Goal: Information Seeking & Learning: Understand process/instructions

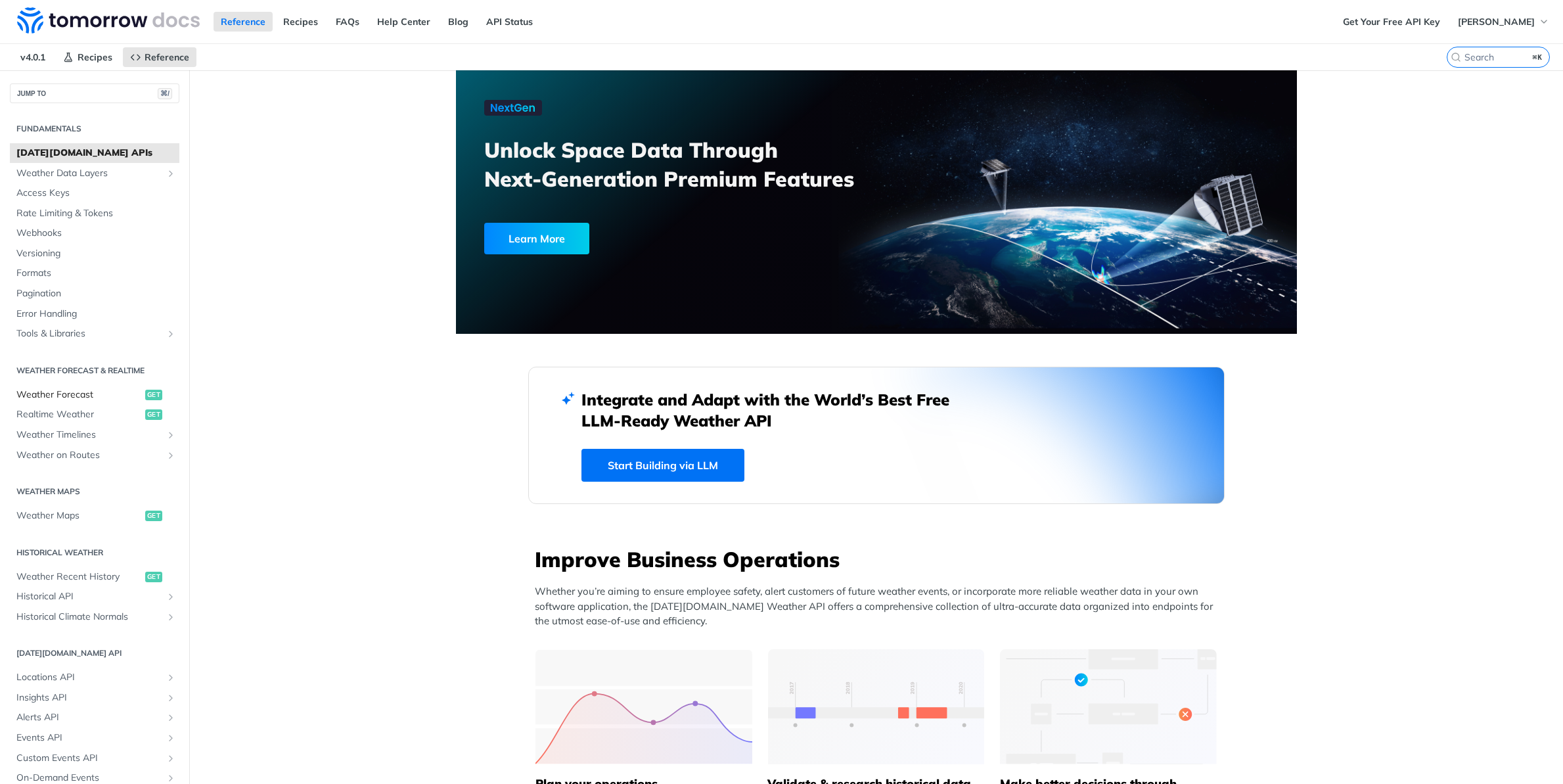
click at [100, 394] on span "Weather Forecast" at bounding box center [79, 394] width 126 height 13
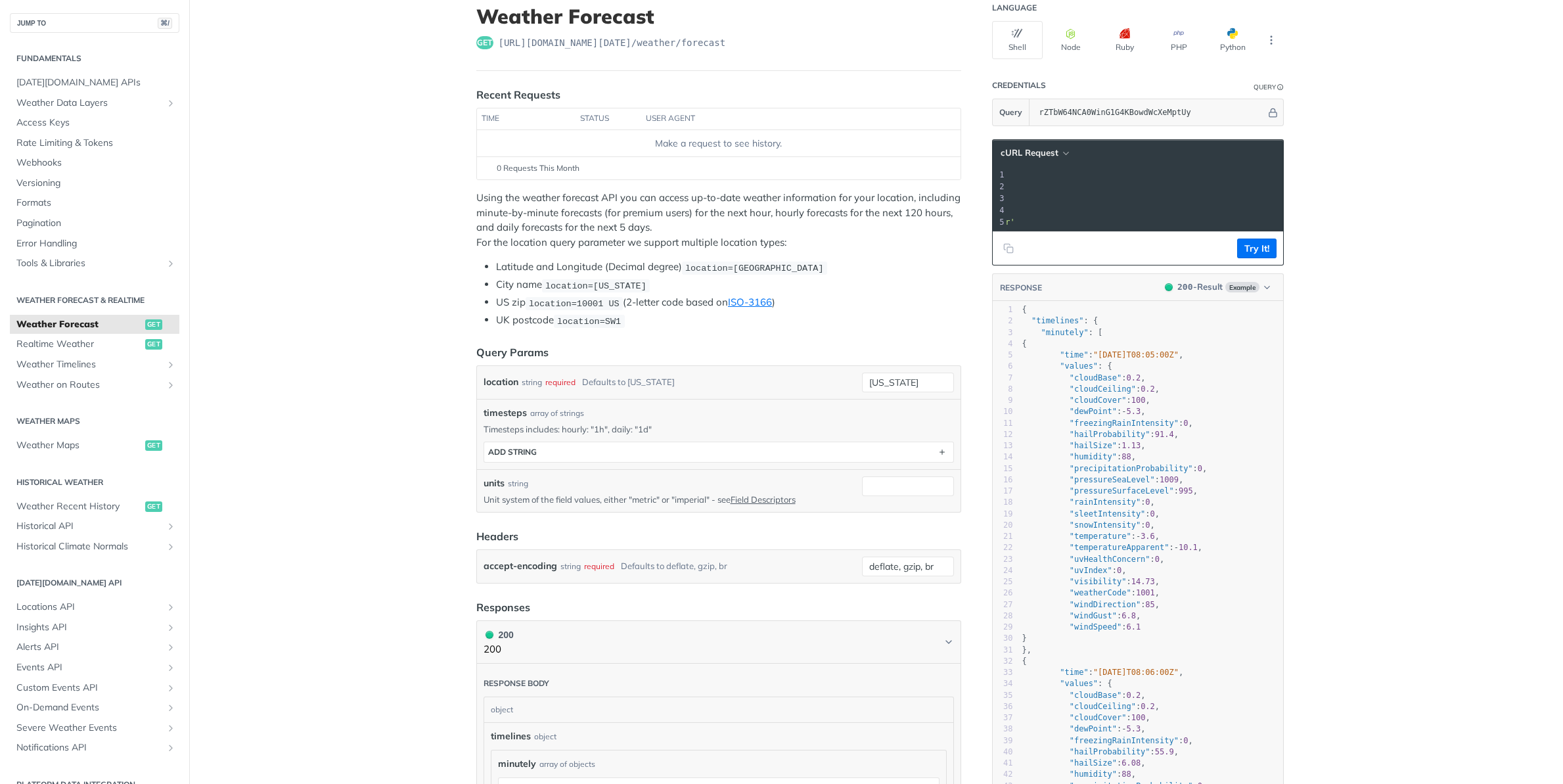
scroll to position [0, 265]
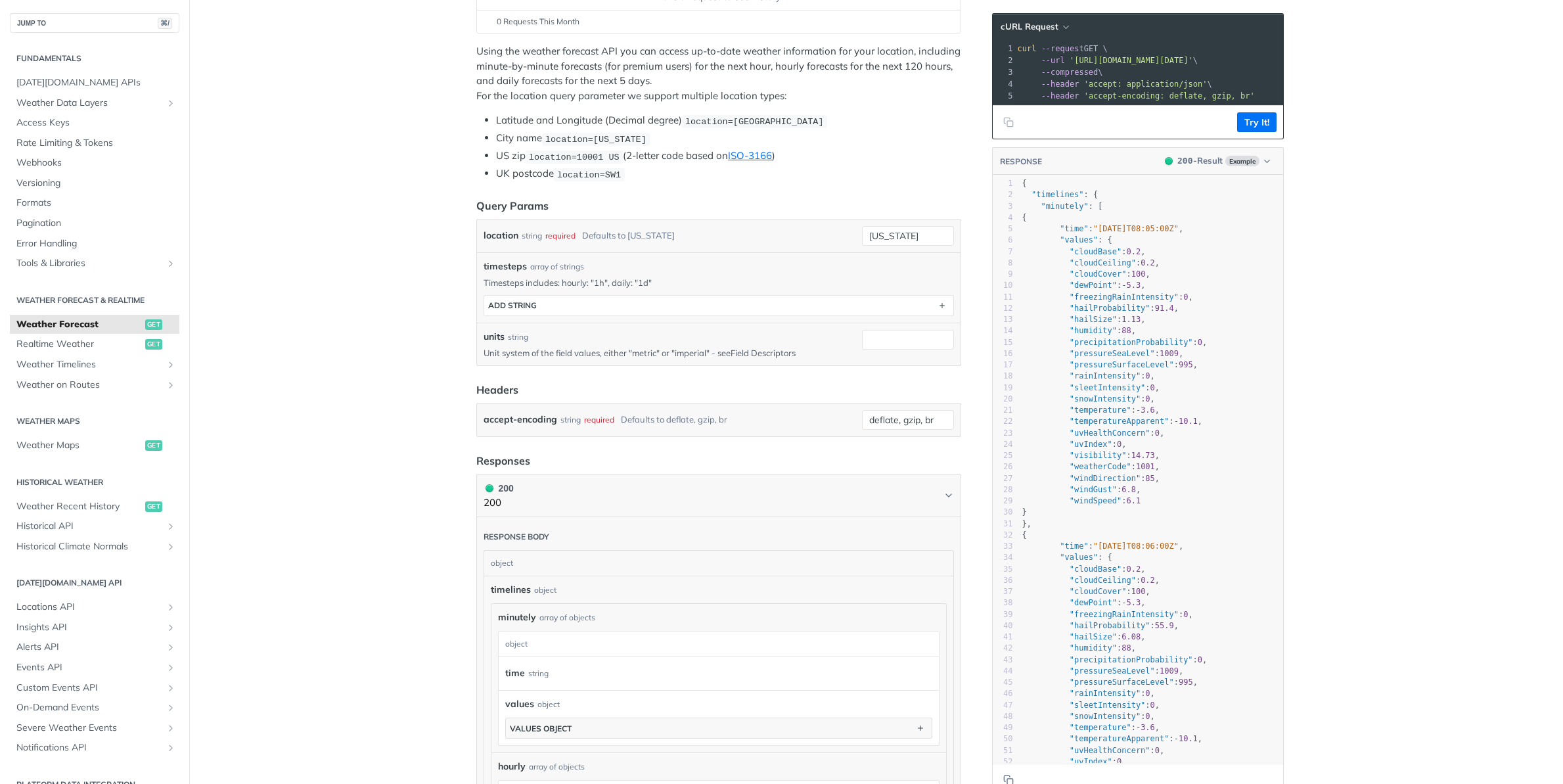
click at [772, 351] on link "Field Descriptors" at bounding box center [764, 352] width 65 height 11
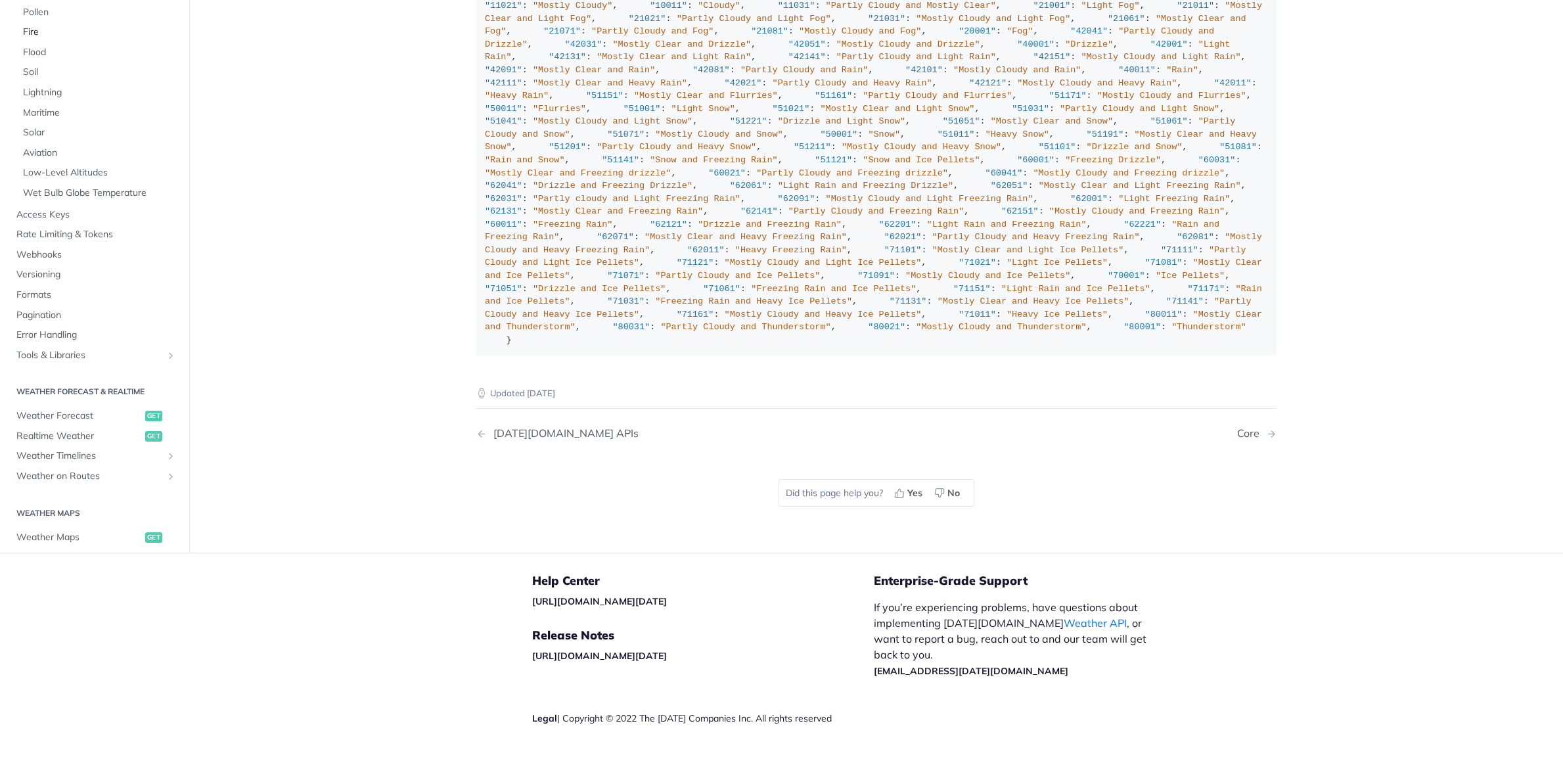
scroll to position [3263, 0]
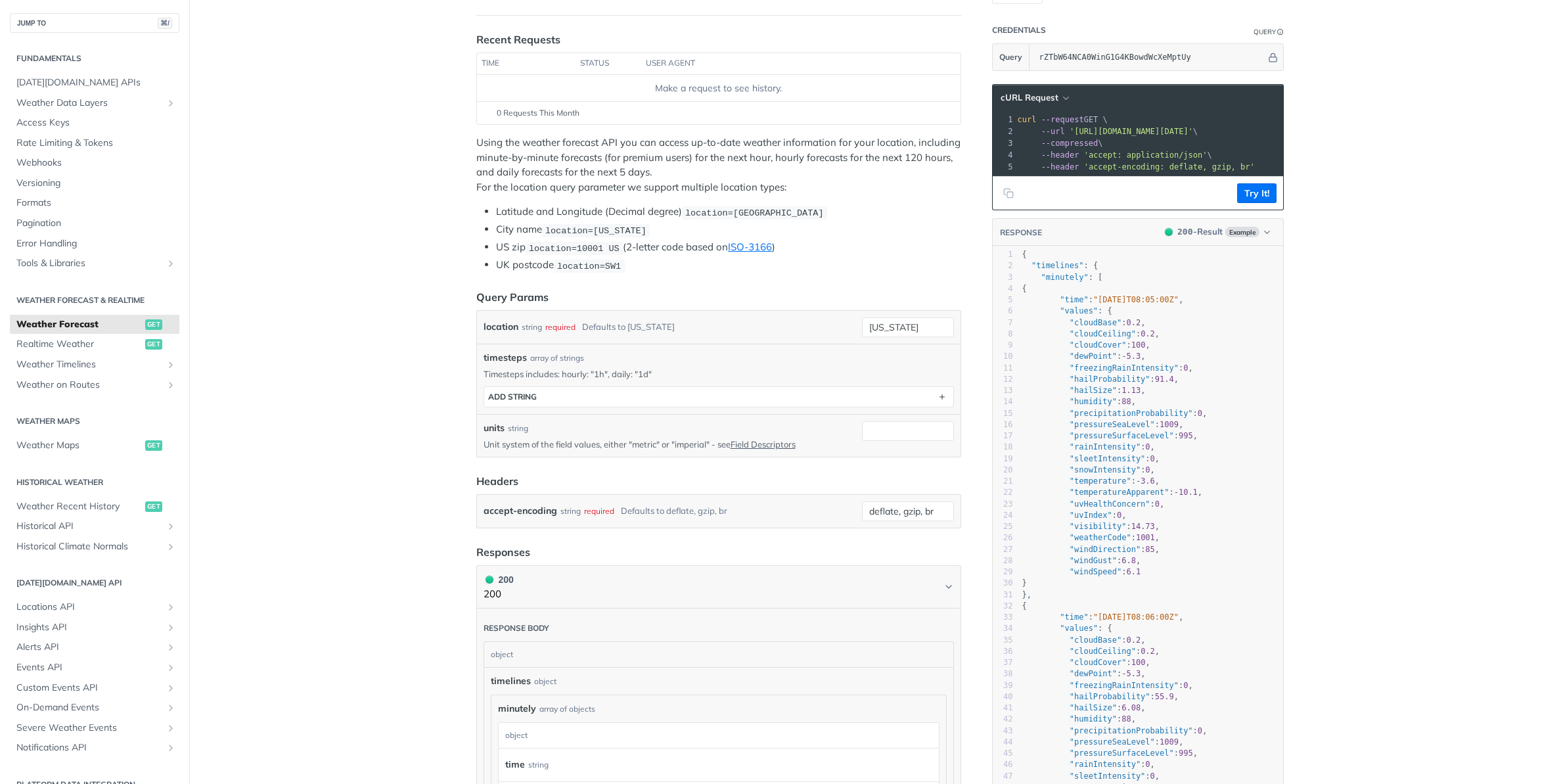
scroll to position [142, 0]
click at [590, 391] on button "ADD string" at bounding box center [719, 396] width 469 height 20
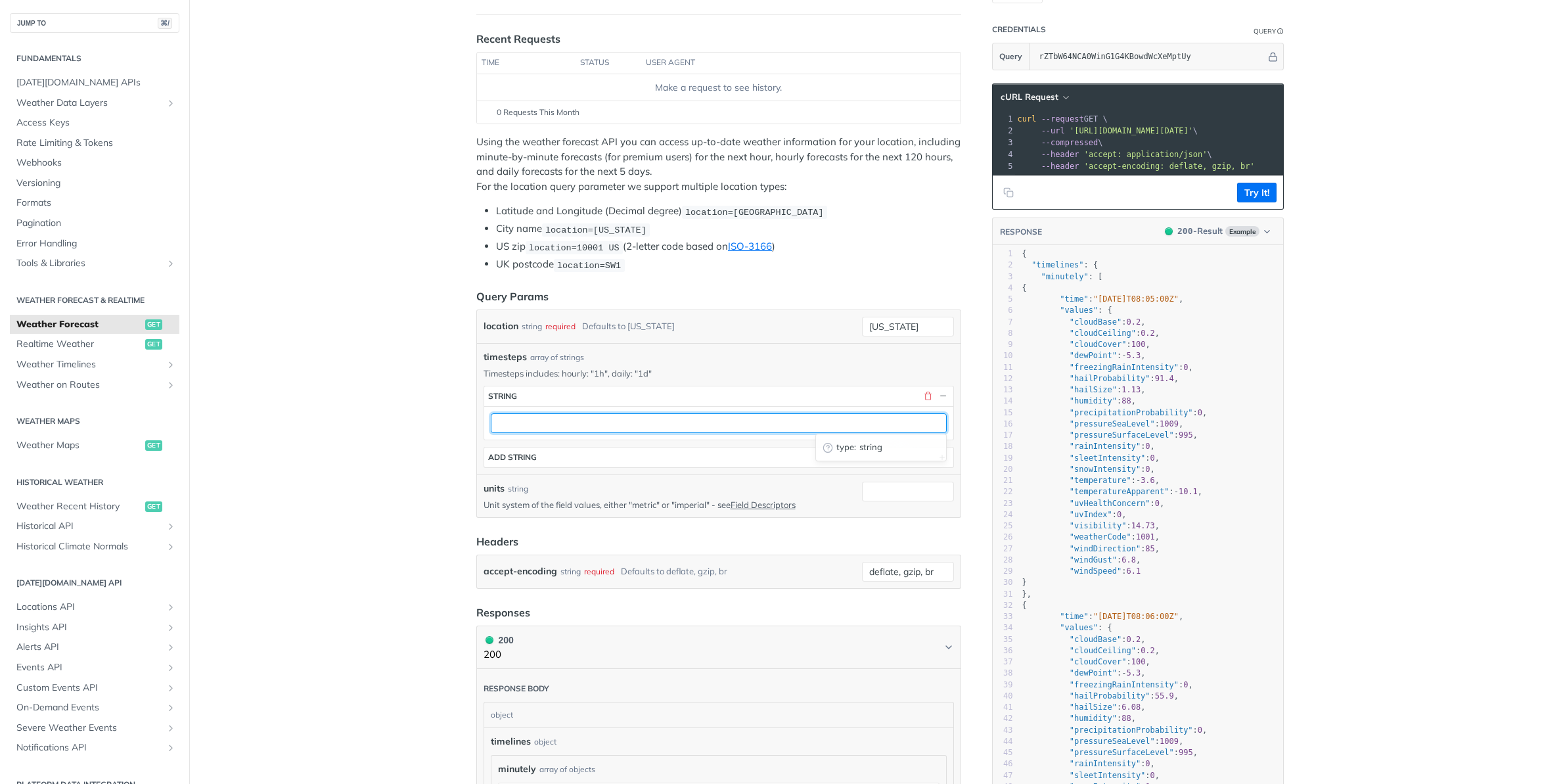
click at [575, 420] on input "text" at bounding box center [719, 423] width 456 height 20
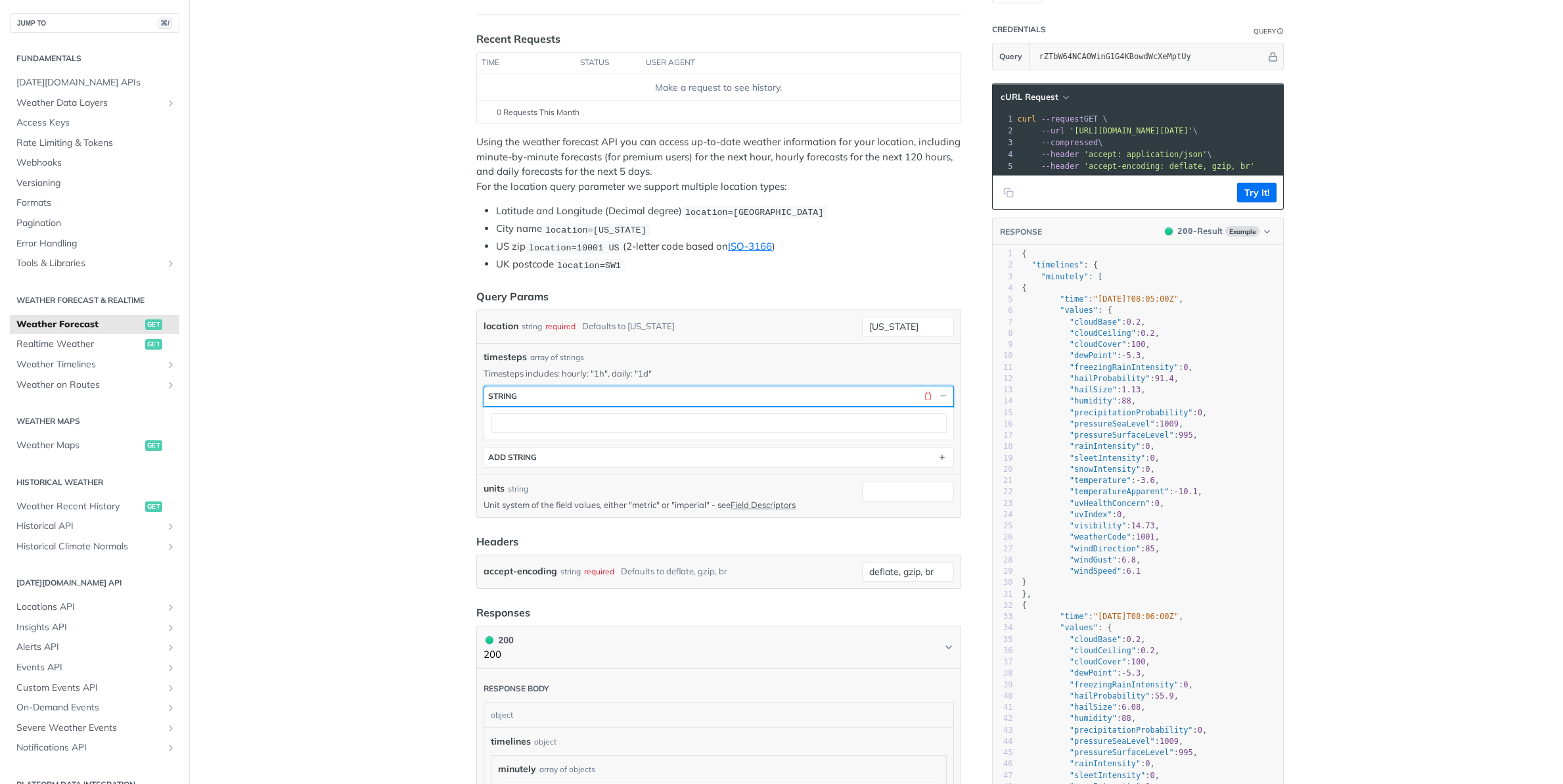
click at [634, 386] on button "string" at bounding box center [719, 396] width 469 height 20
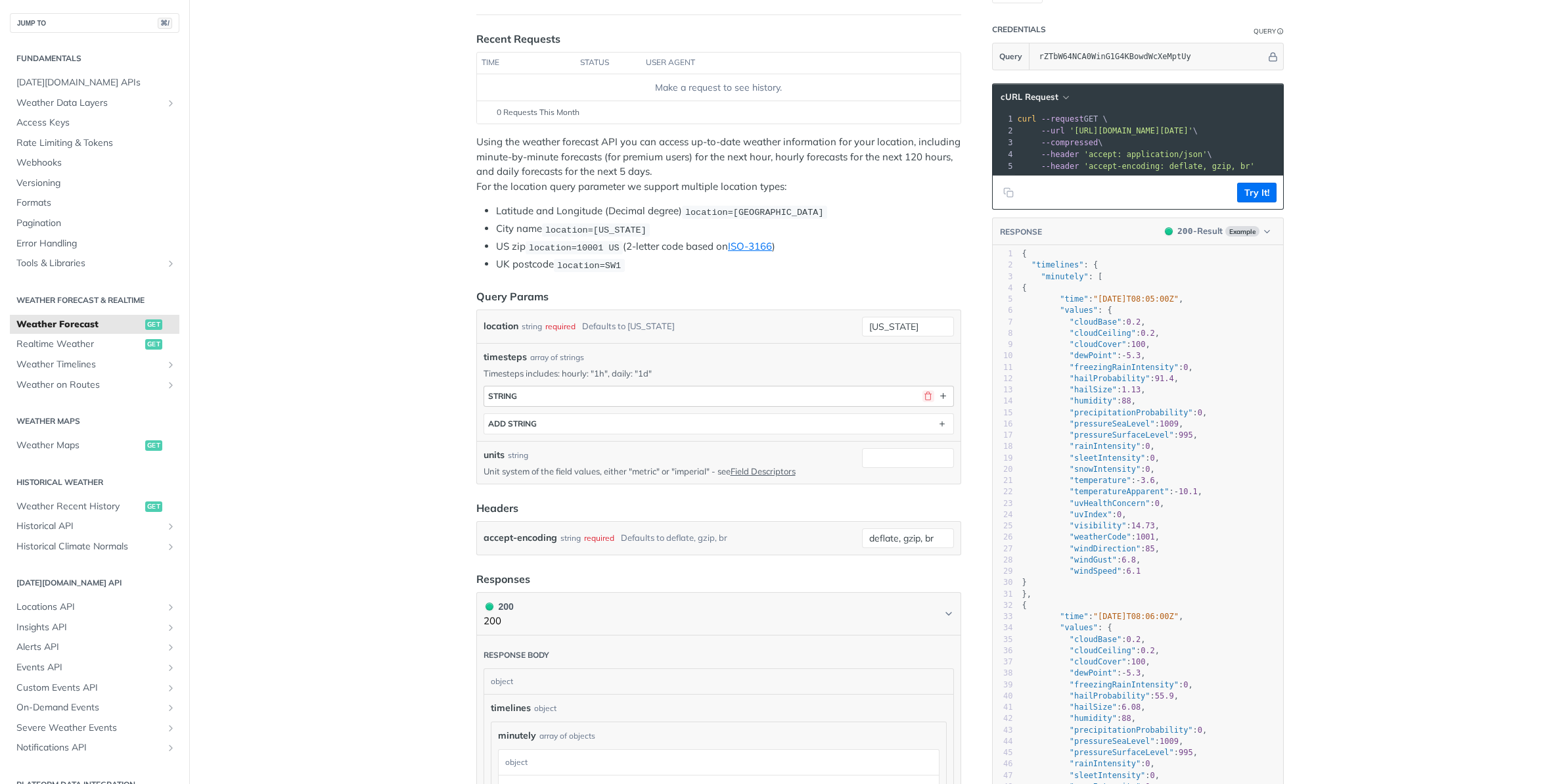
click at [928, 395] on button "button" at bounding box center [929, 396] width 12 height 12
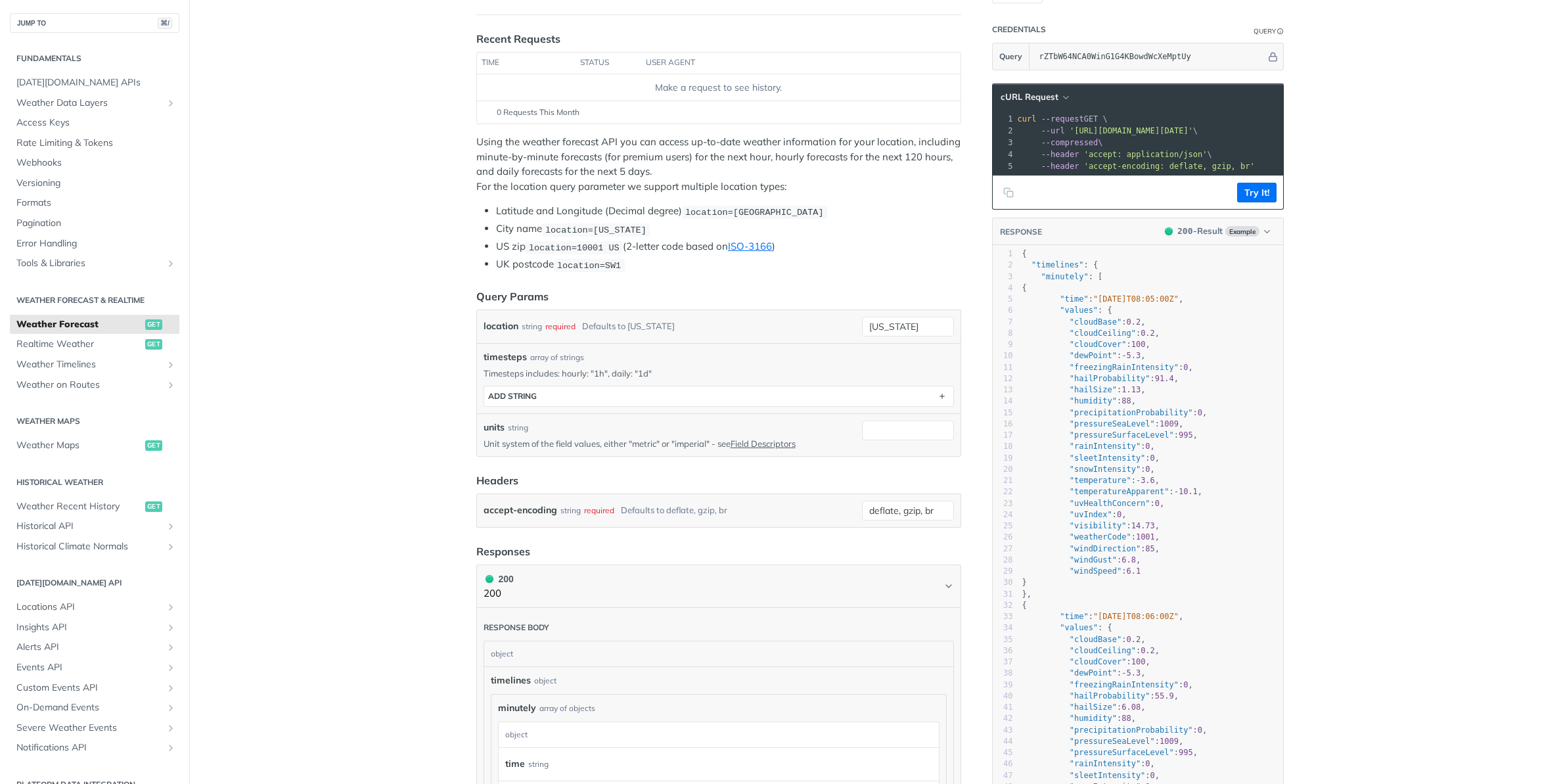
click at [1058, 276] on span ""minutely"" at bounding box center [1065, 276] width 48 height 9
click at [1100, 274] on span ""minutely" : [" at bounding box center [1063, 276] width 81 height 9
click at [1100, 278] on span ""minutely" : [" at bounding box center [1063, 276] width 81 height 9
click at [1098, 278] on span ""minutely" : [" at bounding box center [1063, 276] width 81 height 9
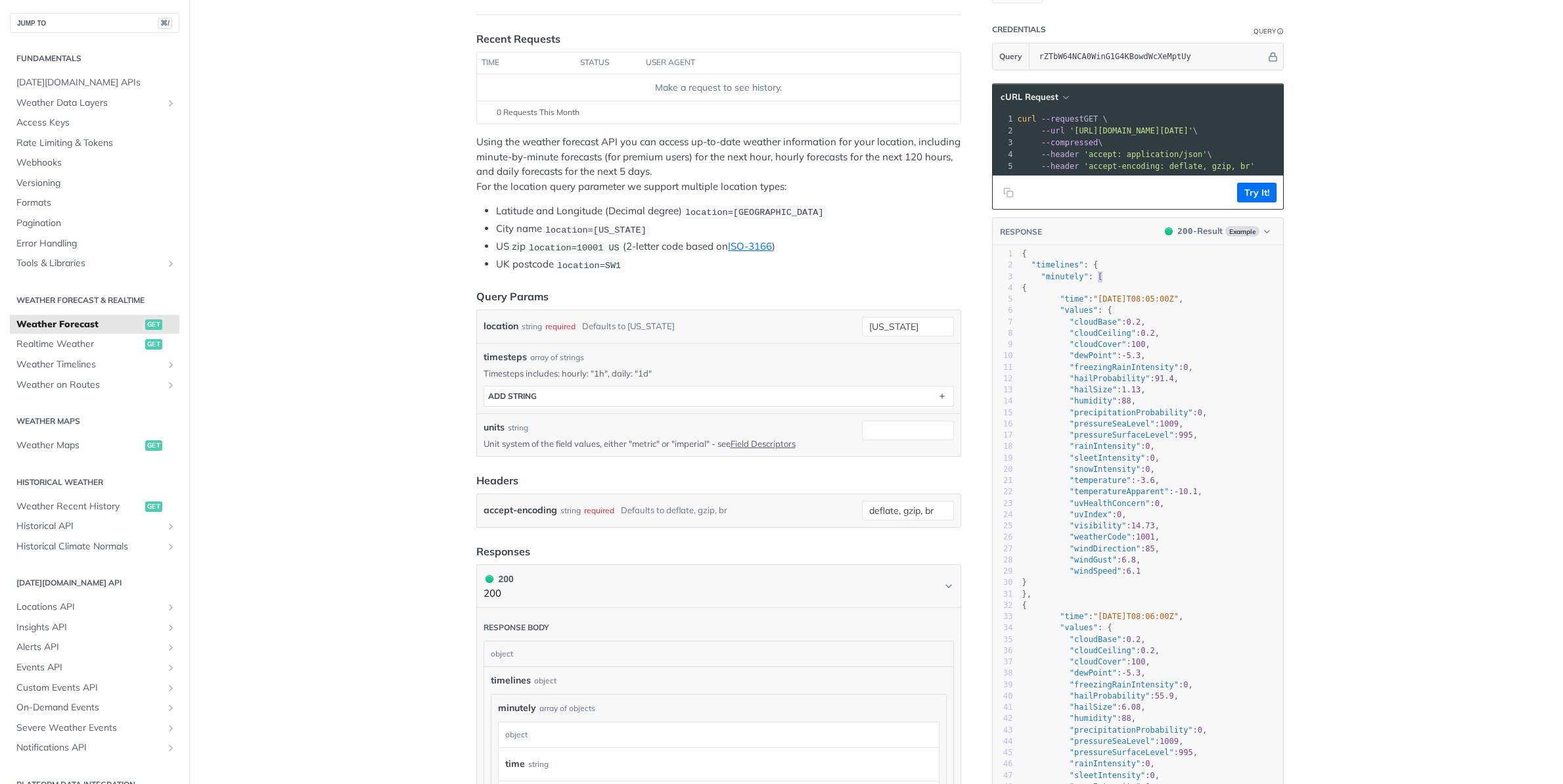
type textarea ""minutely": ["
click at [1098, 278] on span ""minutely" : [" at bounding box center [1063, 276] width 81 height 9
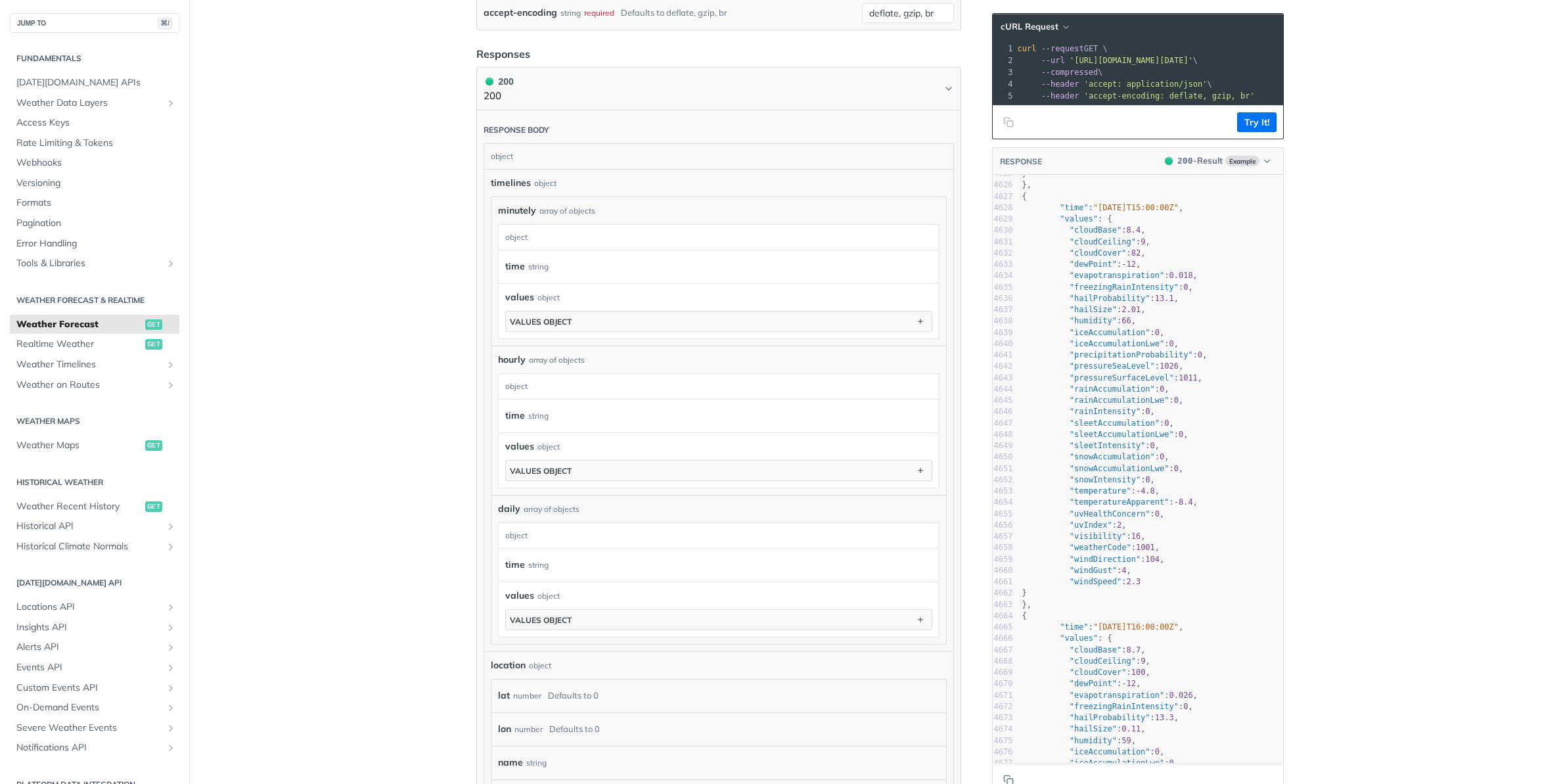
scroll to position [637, 0]
click at [595, 615] on button "values object" at bounding box center [719, 621] width 426 height 20
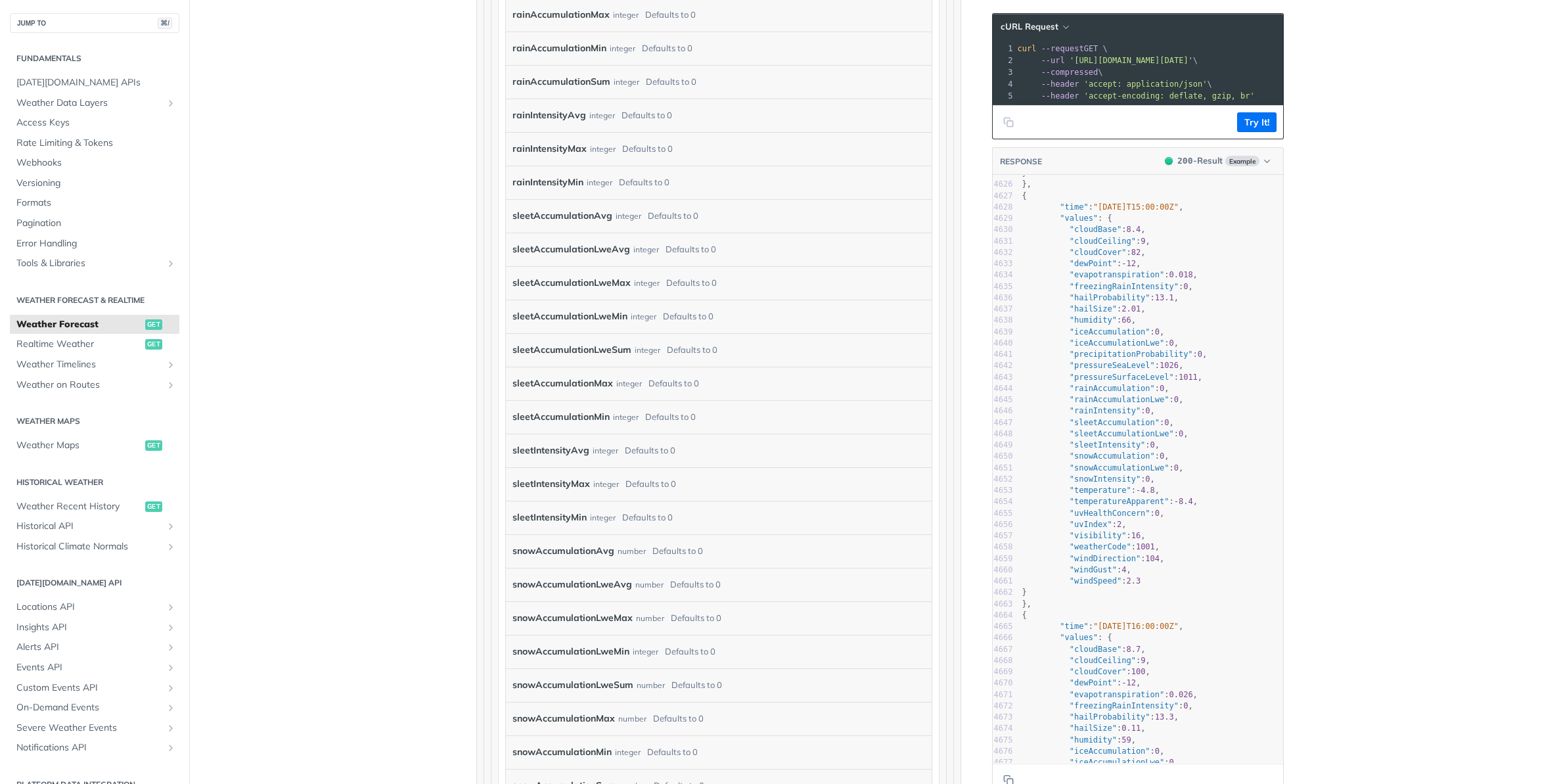
scroll to position [89, 0]
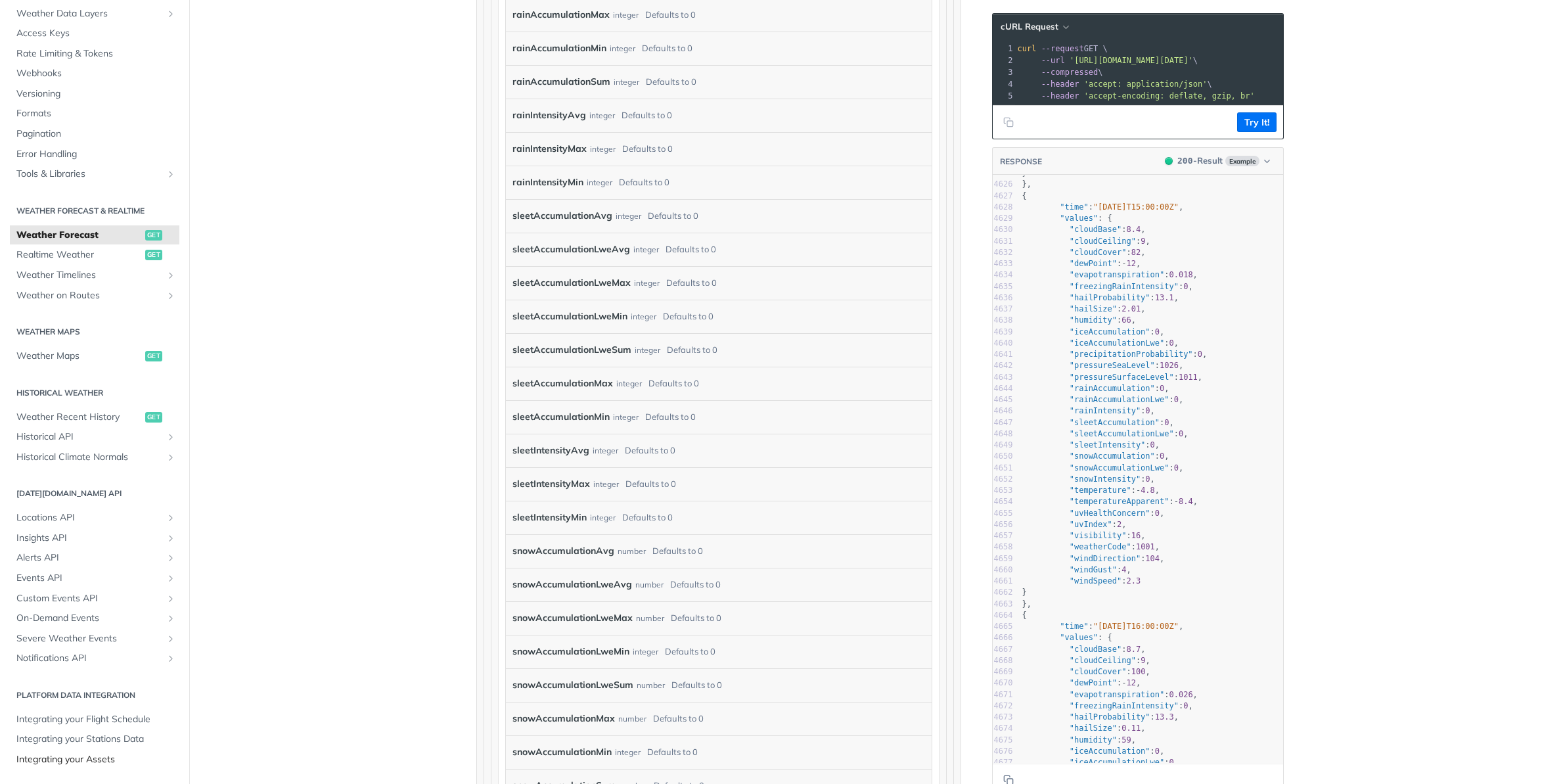
click at [97, 756] on span "Integrating your Assets" at bounding box center [96, 758] width 159 height 13
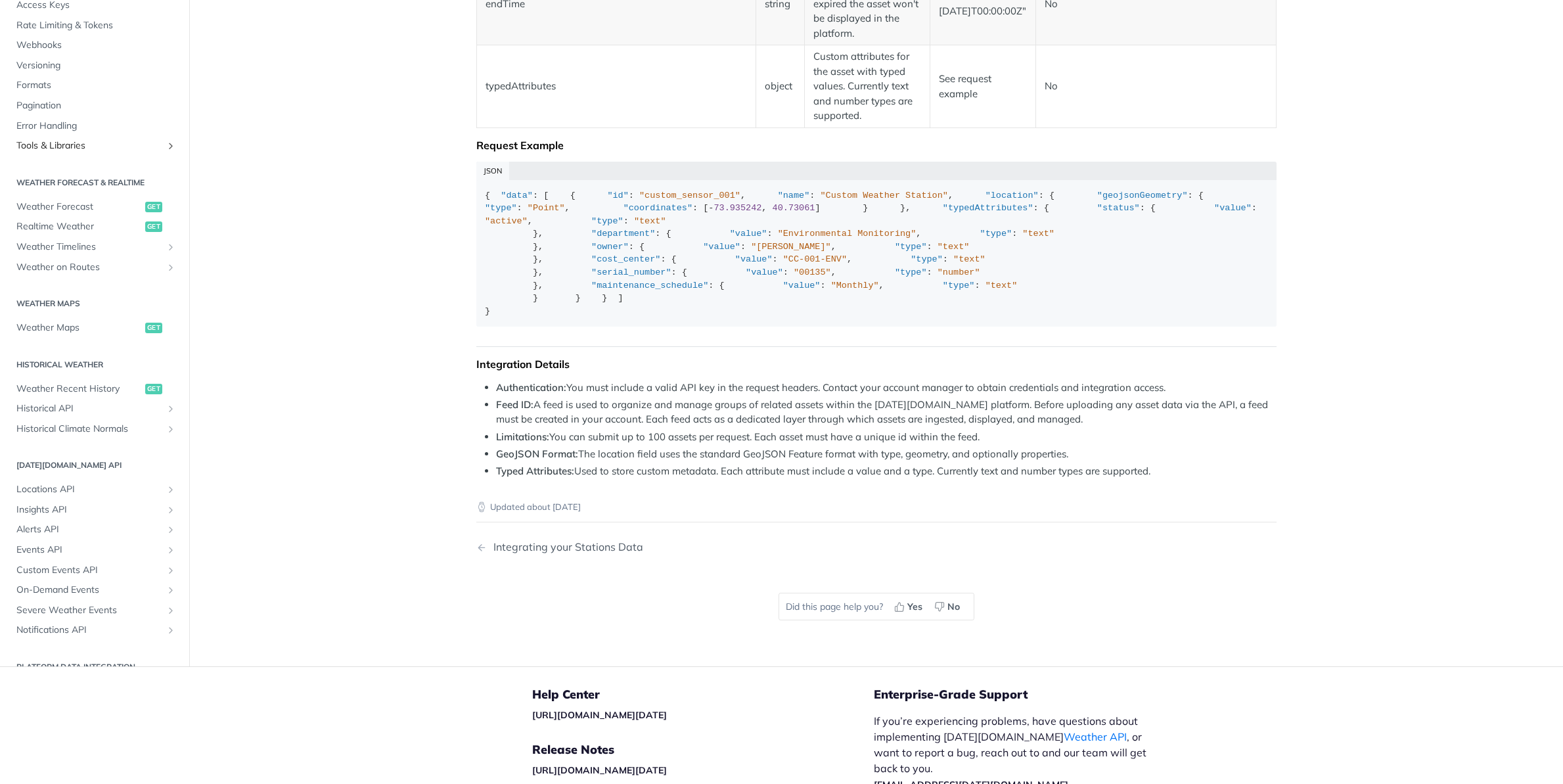
click at [172, 151] on icon "Show subpages for Tools & Libraries" at bounding box center [170, 147] width 11 height 11
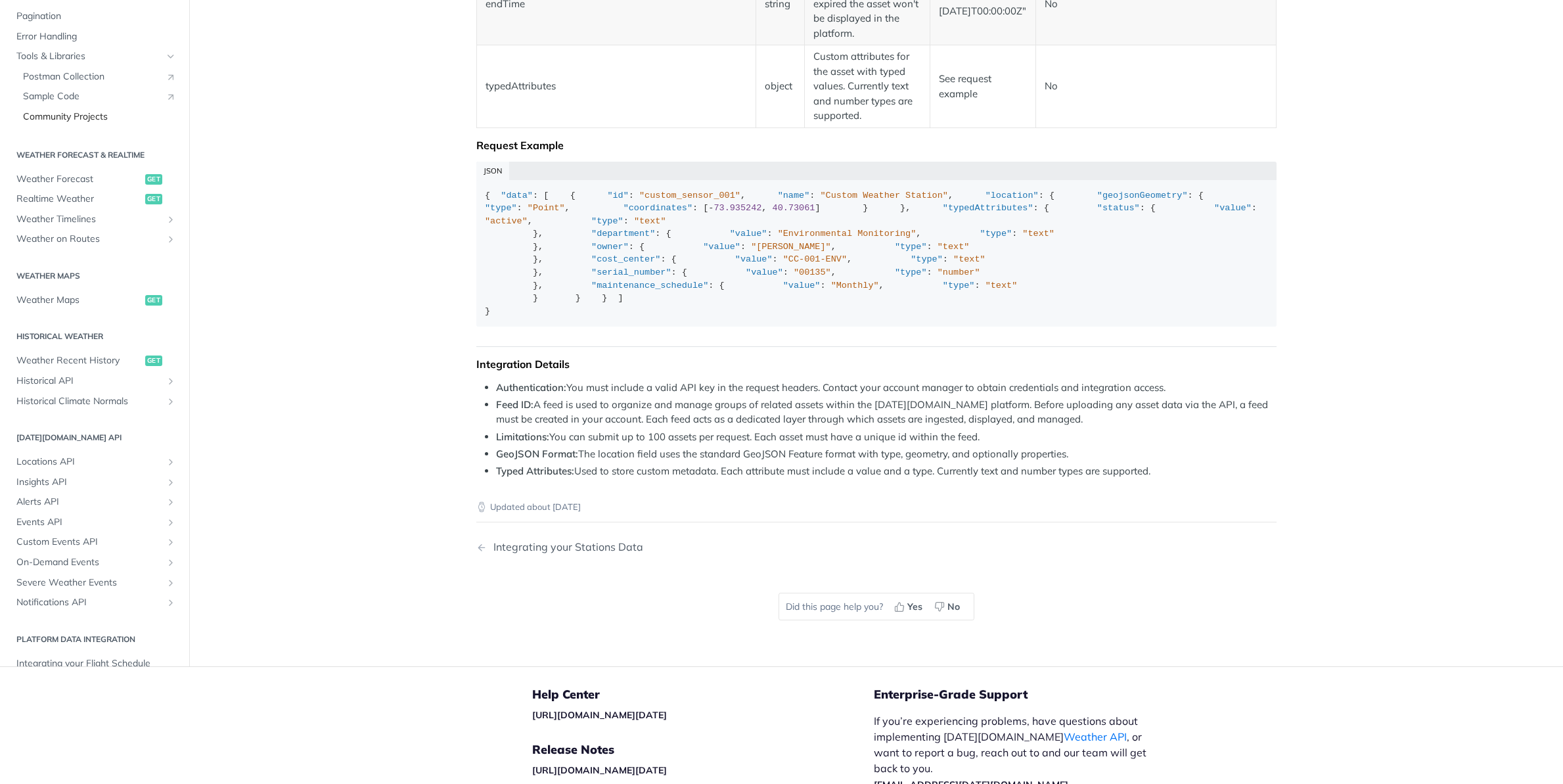
scroll to position [89, 0]
click at [78, 186] on span "Weather Forecast" at bounding box center [79, 179] width 126 height 13
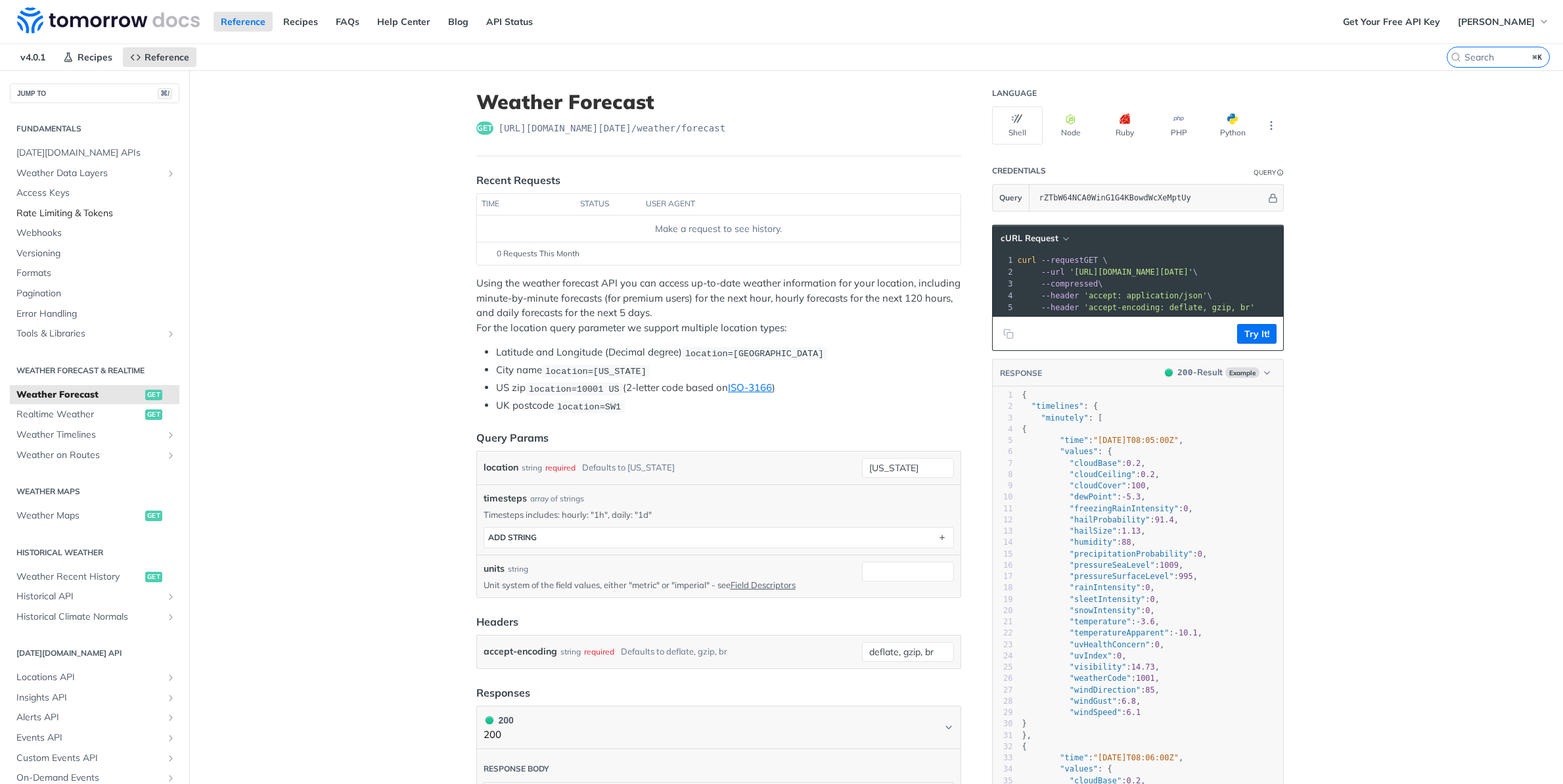
click at [72, 208] on span "Rate Limiting & Tokens" at bounding box center [96, 213] width 159 height 13
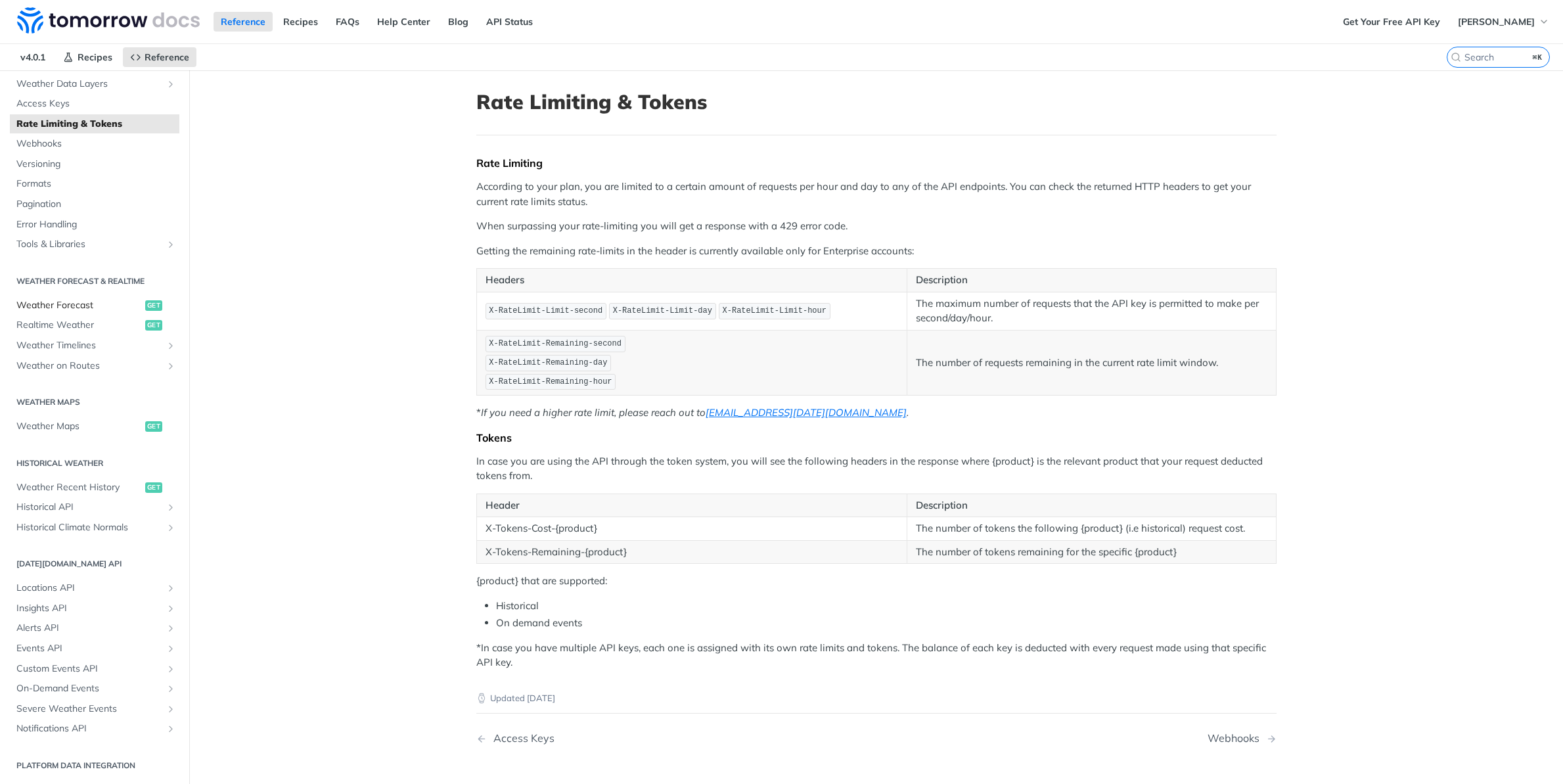
click at [59, 310] on span "Weather Forecast" at bounding box center [79, 305] width 126 height 13
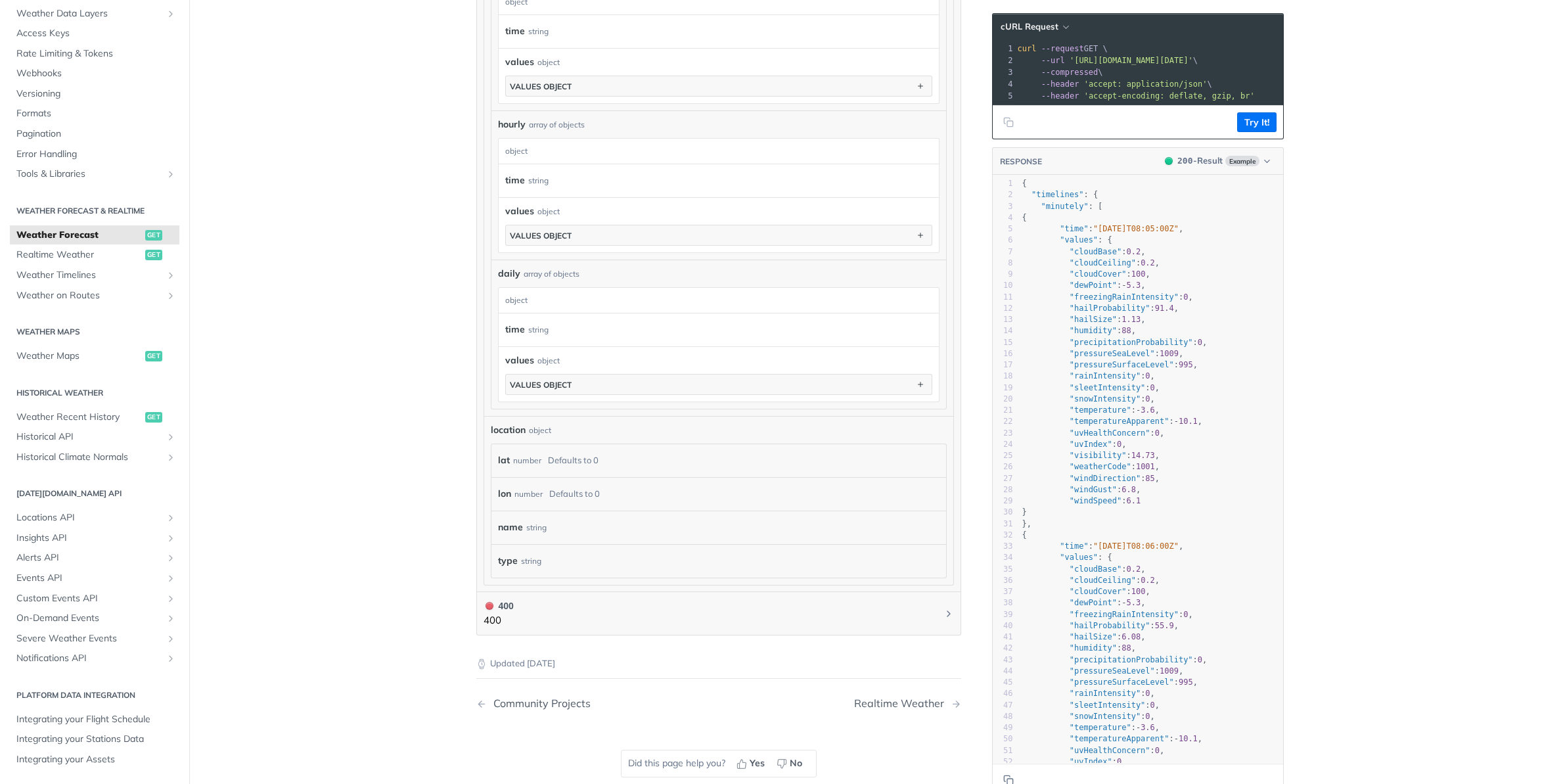
scroll to position [876, 0]
click at [589, 383] on button "values object" at bounding box center [719, 382] width 426 height 20
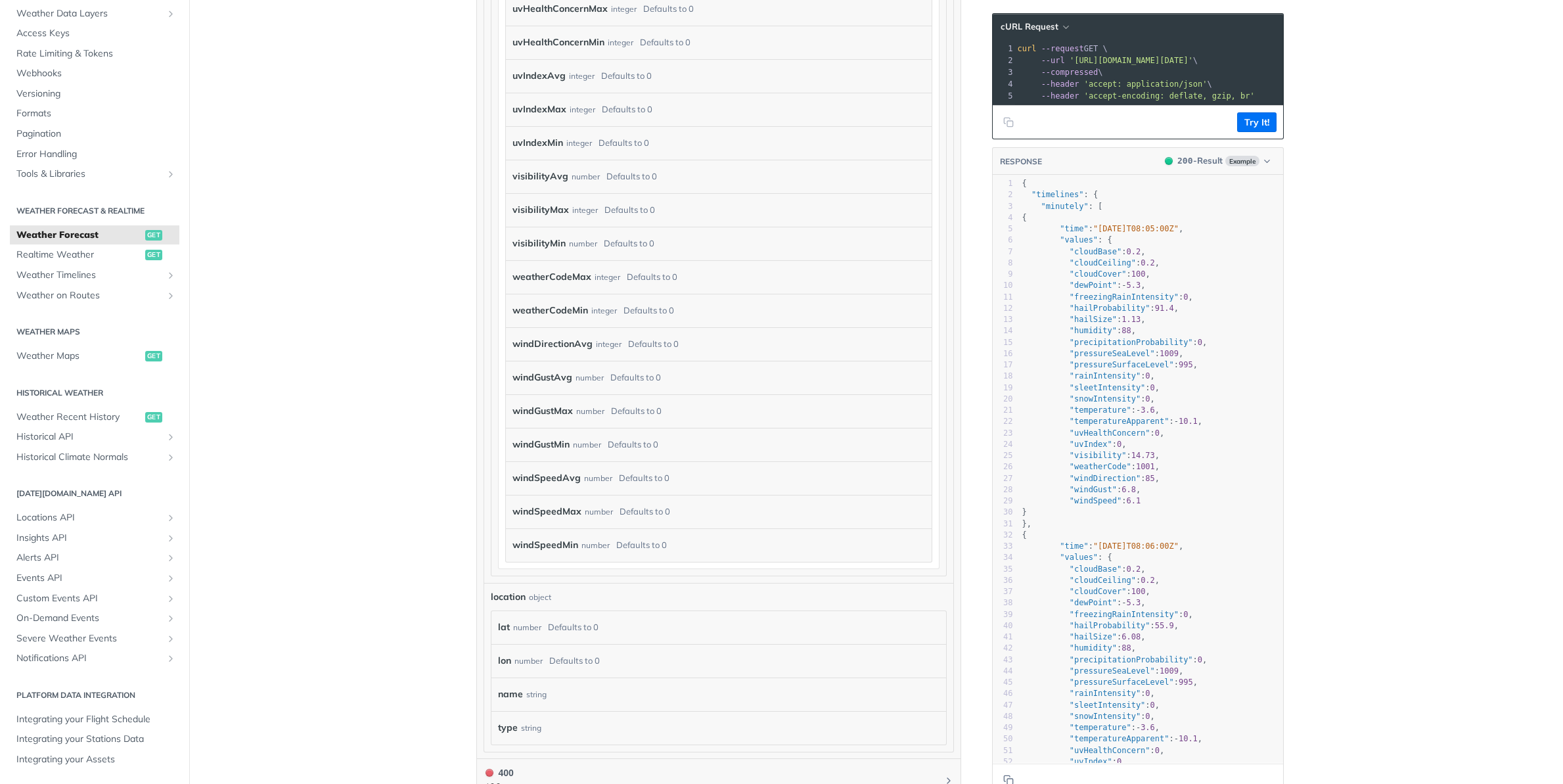
scroll to position [4326, 0]
click at [557, 272] on label "weatherCodeMax" at bounding box center [553, 274] width 79 height 19
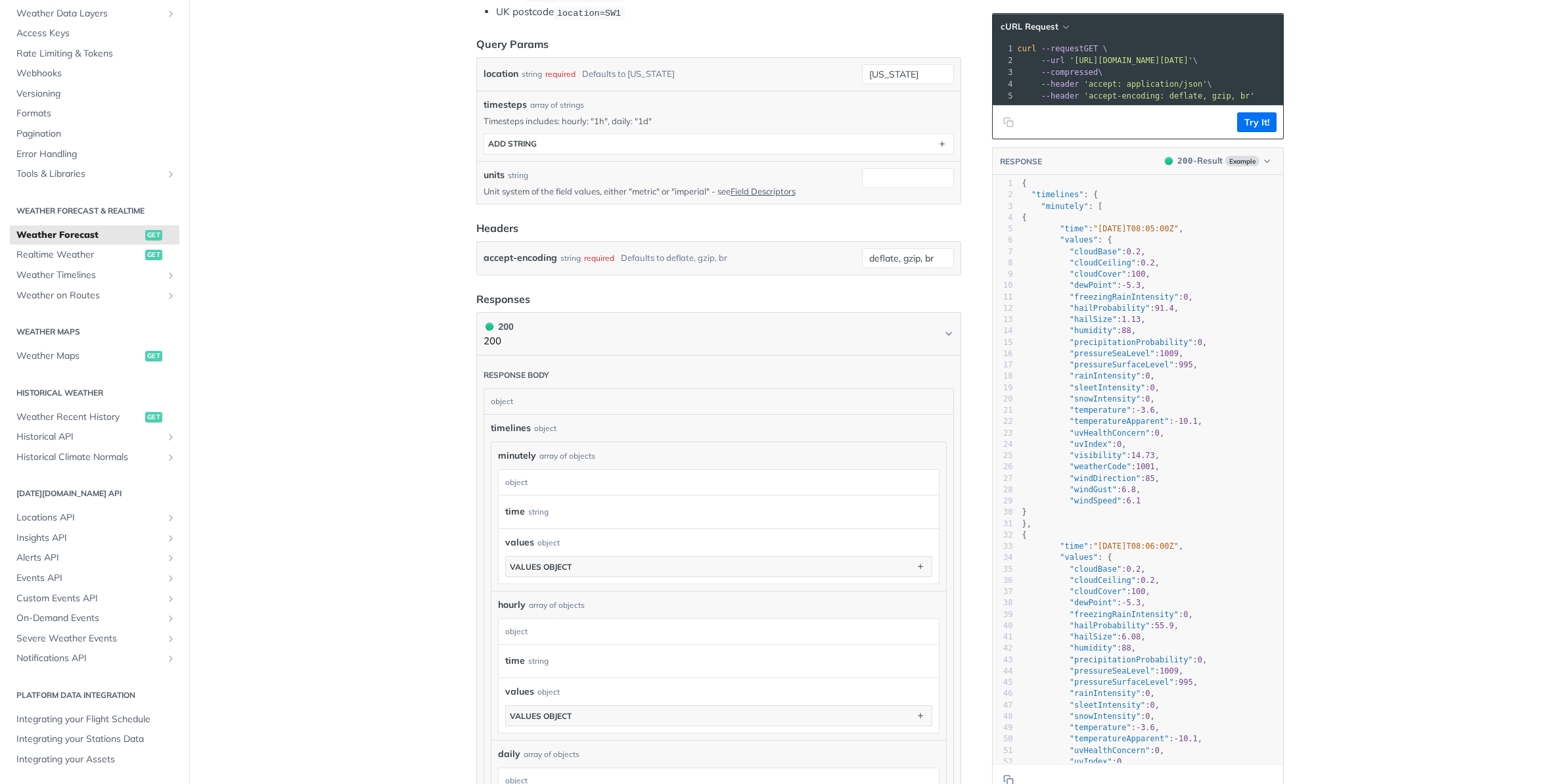
scroll to position [0, 0]
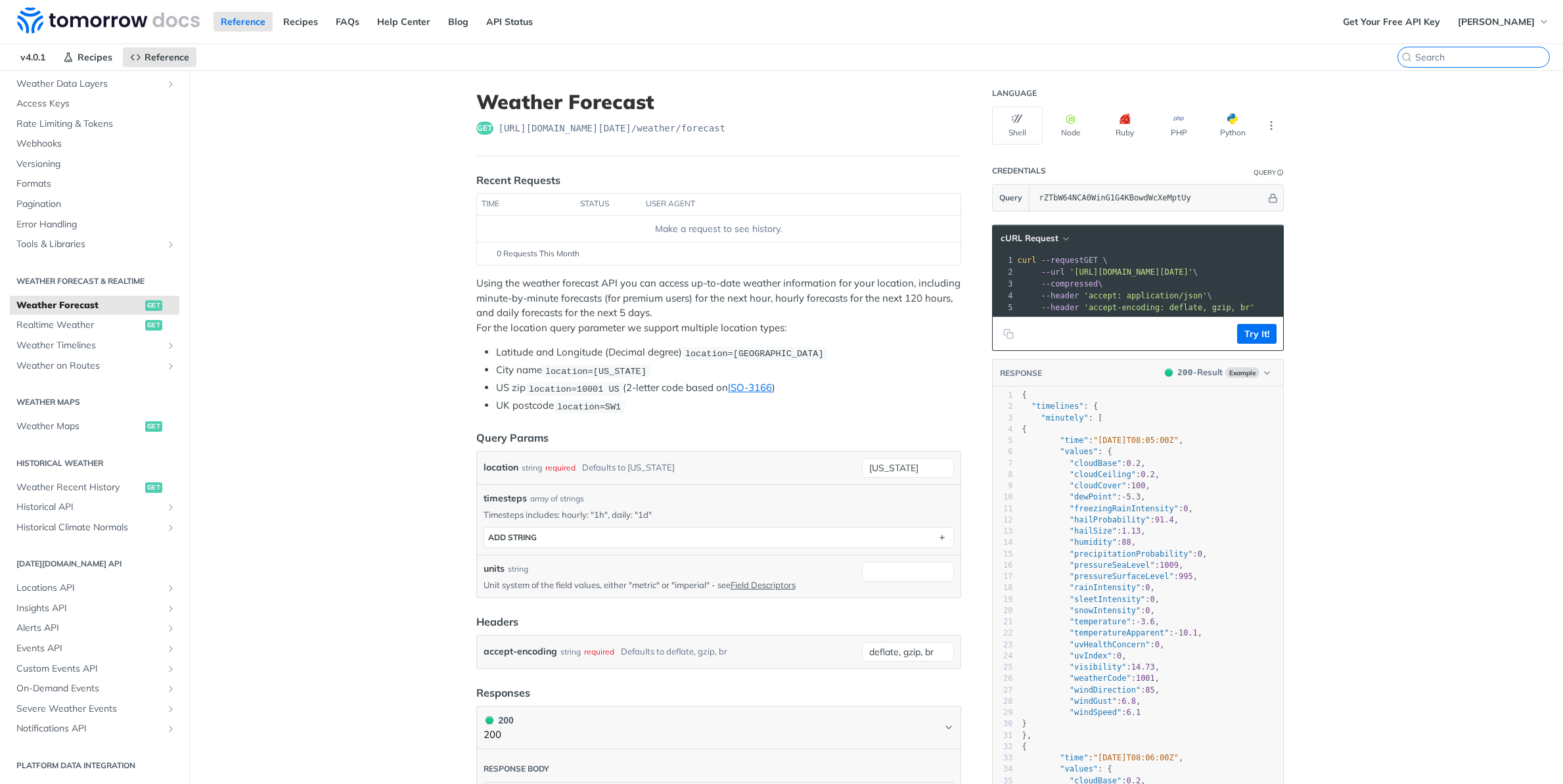
click at [1485, 55] on input "⌘K" at bounding box center [1482, 57] width 134 height 12
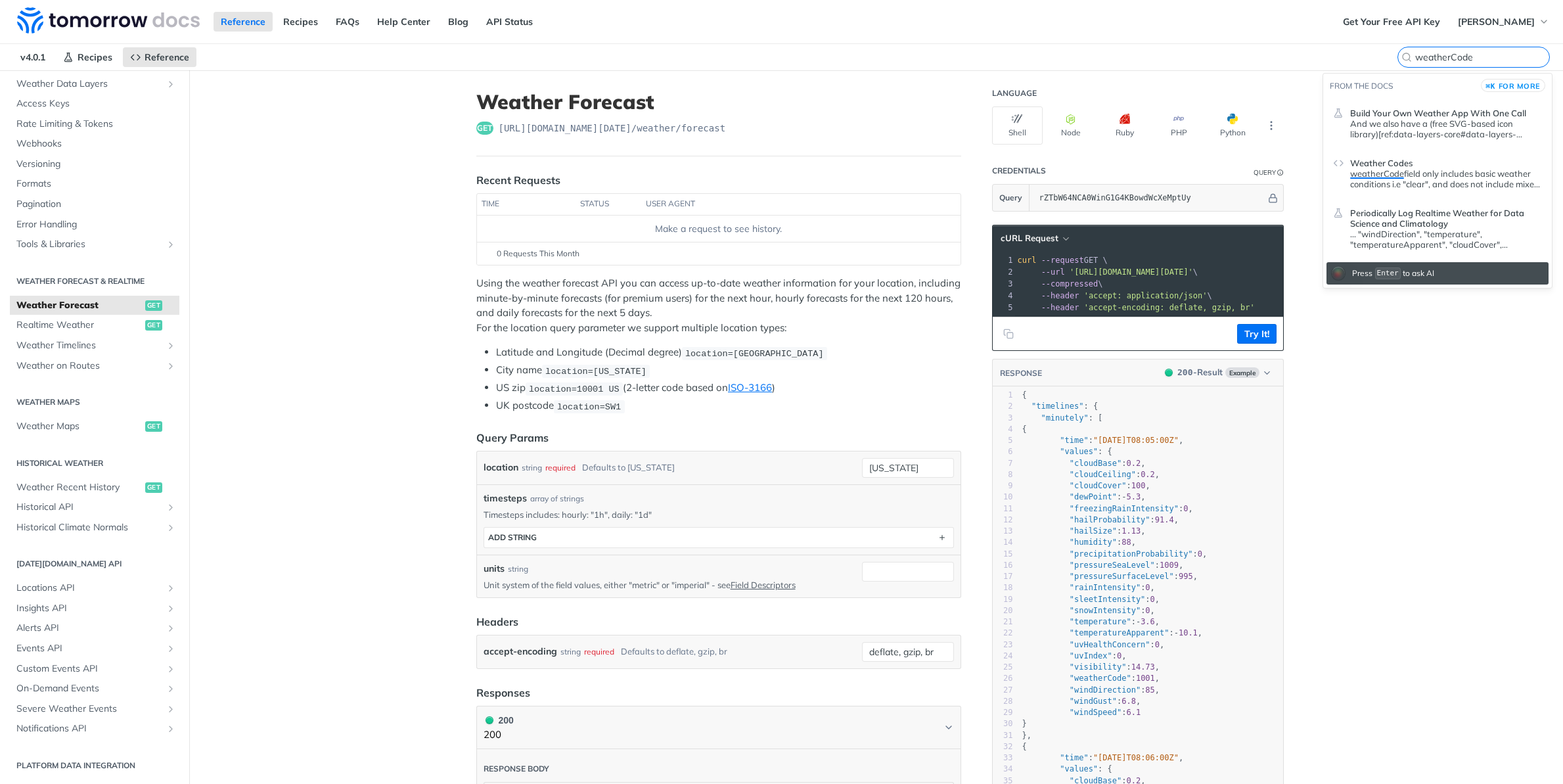
type input "weatherCode"
click at [1448, 168] on p "weatherCode field only includes basic weather conditions i.e "clear", and does …" at bounding box center [1446, 178] width 192 height 21
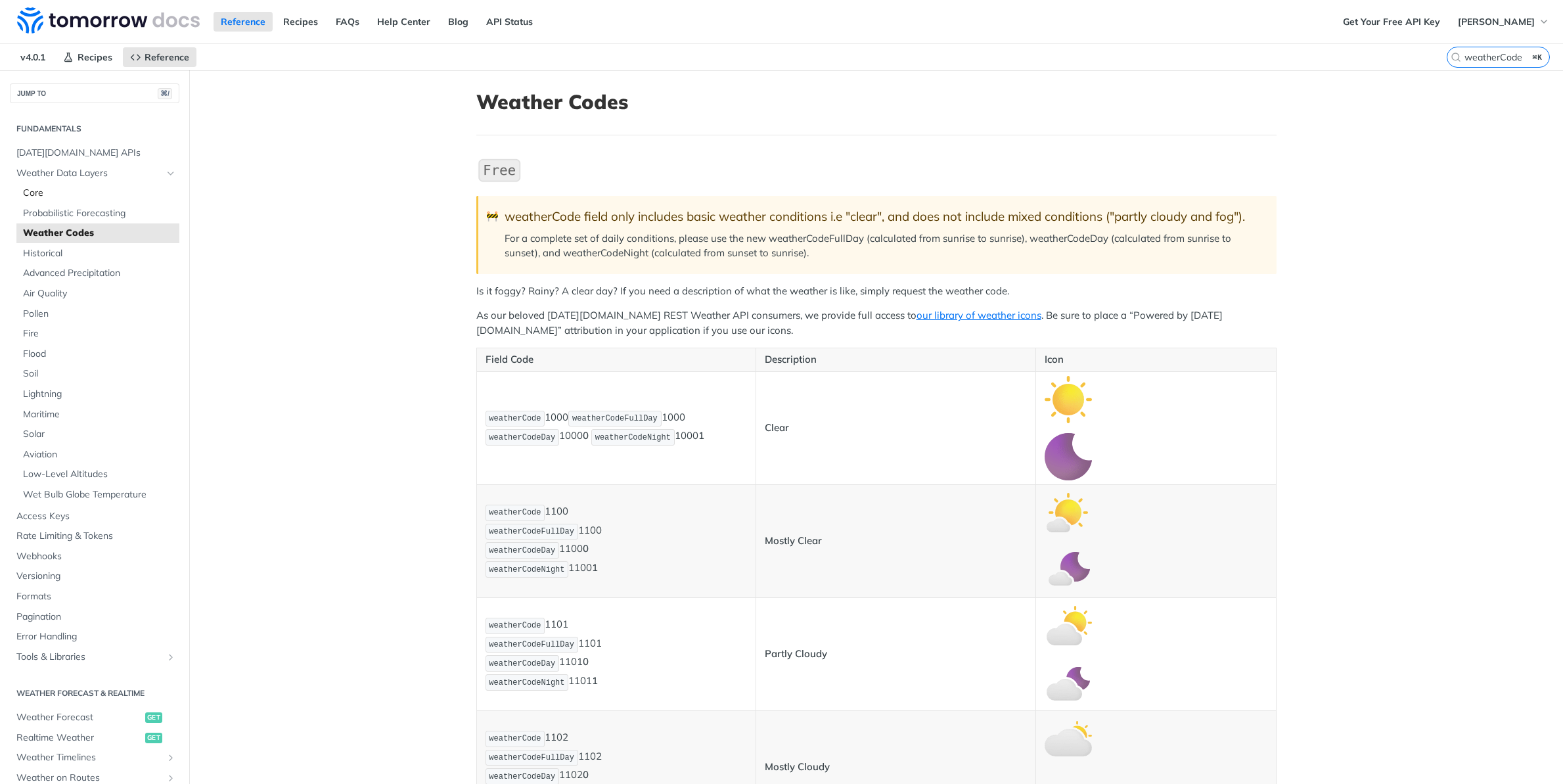
click at [40, 192] on span "Core" at bounding box center [99, 192] width 154 height 13
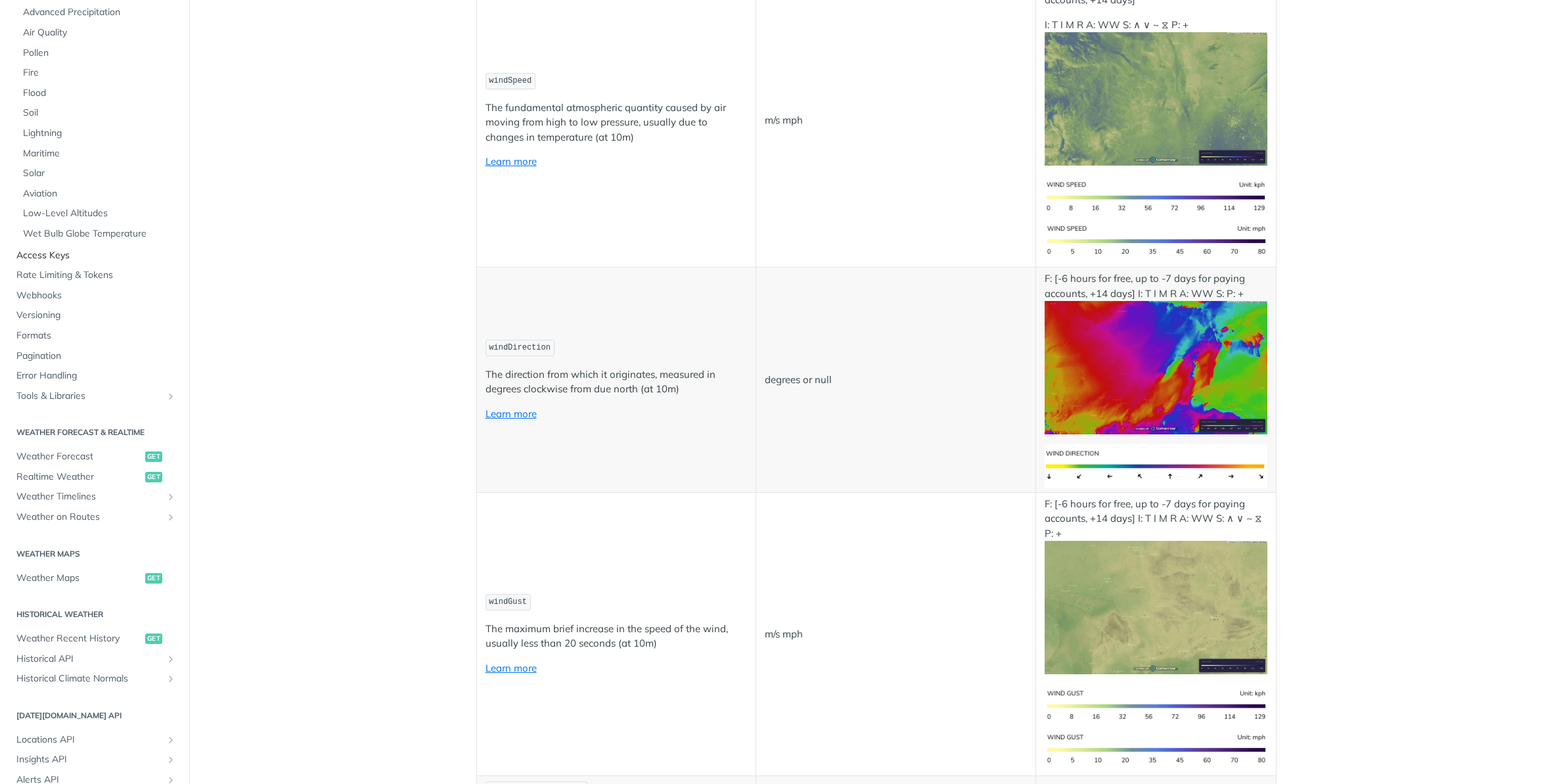
scroll to position [192, 0]
click at [95, 459] on span "Weather Forecast" at bounding box center [79, 453] width 126 height 13
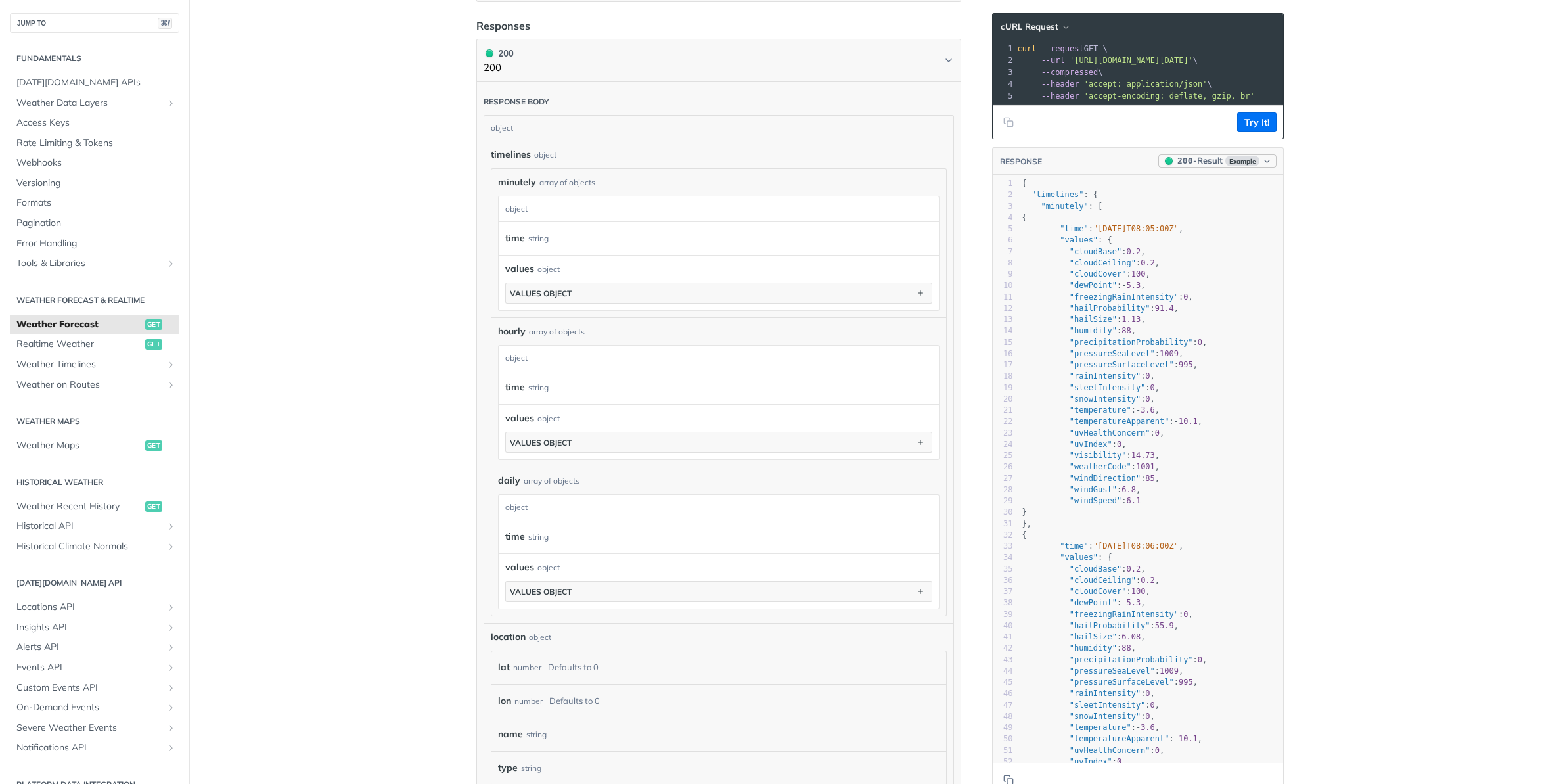
click at [1268, 163] on icon "button" at bounding box center [1268, 161] width 10 height 10
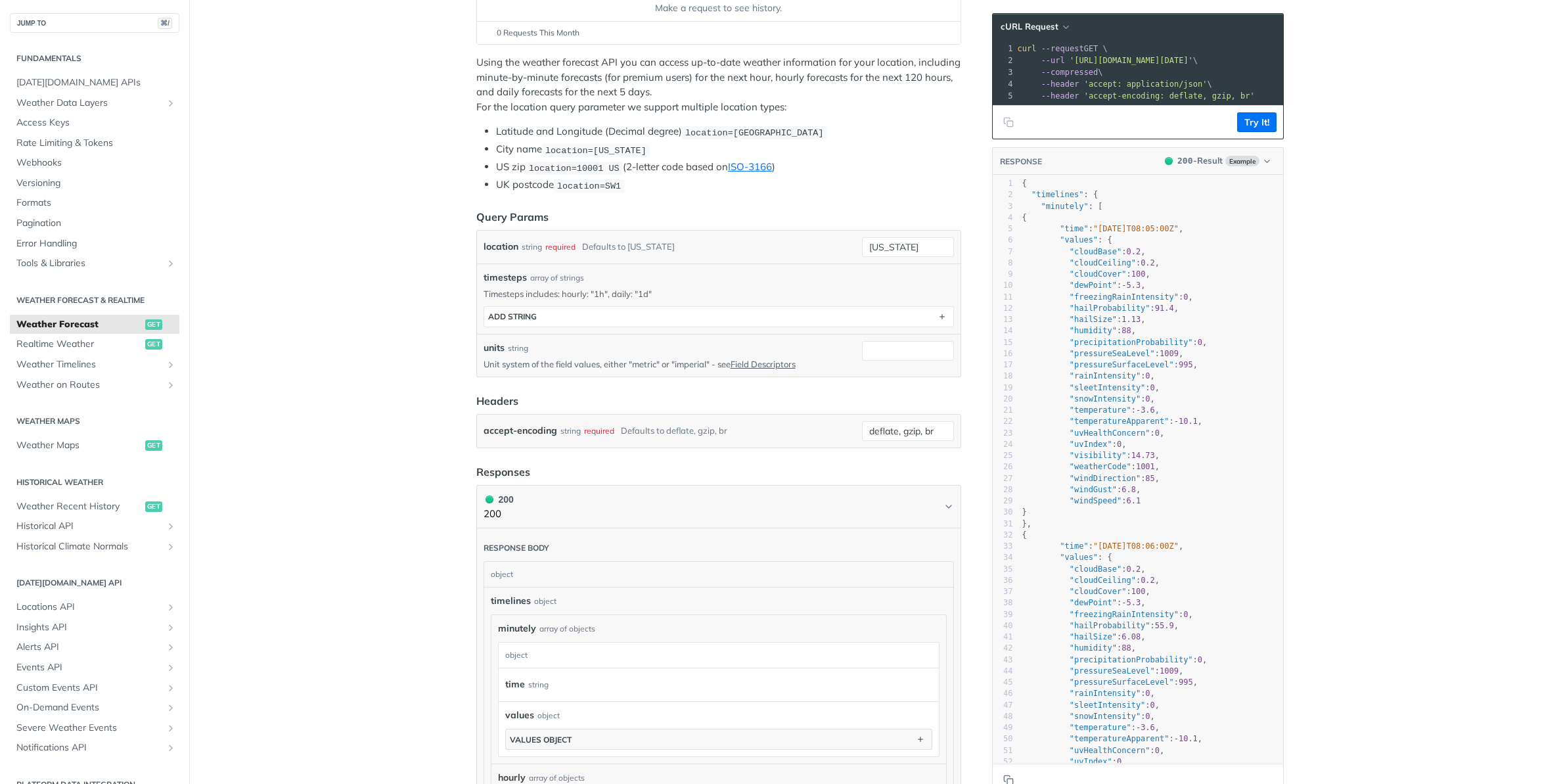
scroll to position [220, 0]
click at [643, 314] on button "ADD string" at bounding box center [719, 318] width 469 height 20
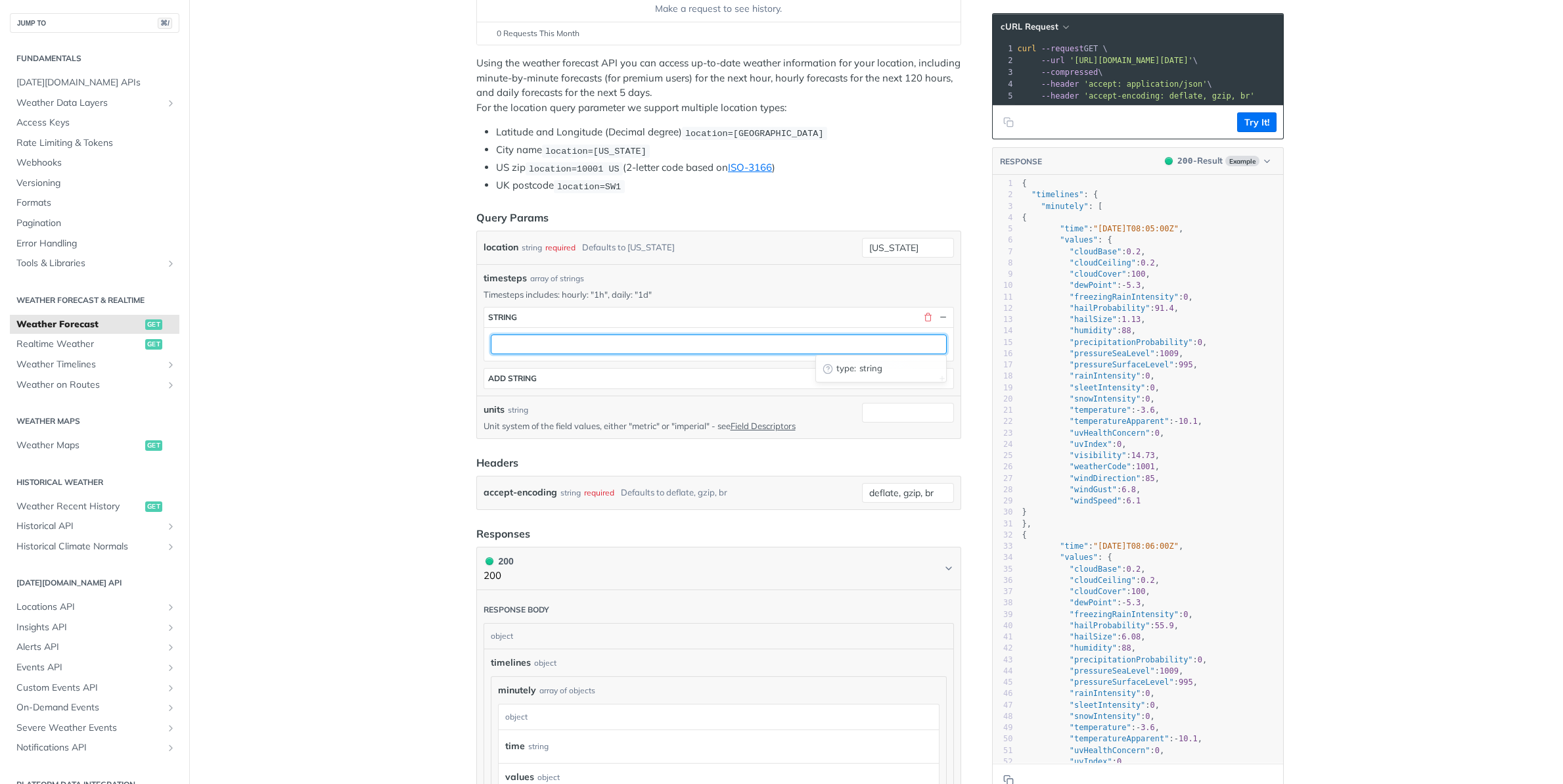
click at [636, 346] on input "text" at bounding box center [719, 344] width 456 height 20
type input "1d"
click at [811, 297] on p "Timesteps includes: hourly: "1h", daily: "1d"" at bounding box center [718, 294] width 470 height 12
click at [1269, 122] on button "Try It!" at bounding box center [1257, 122] width 40 height 20
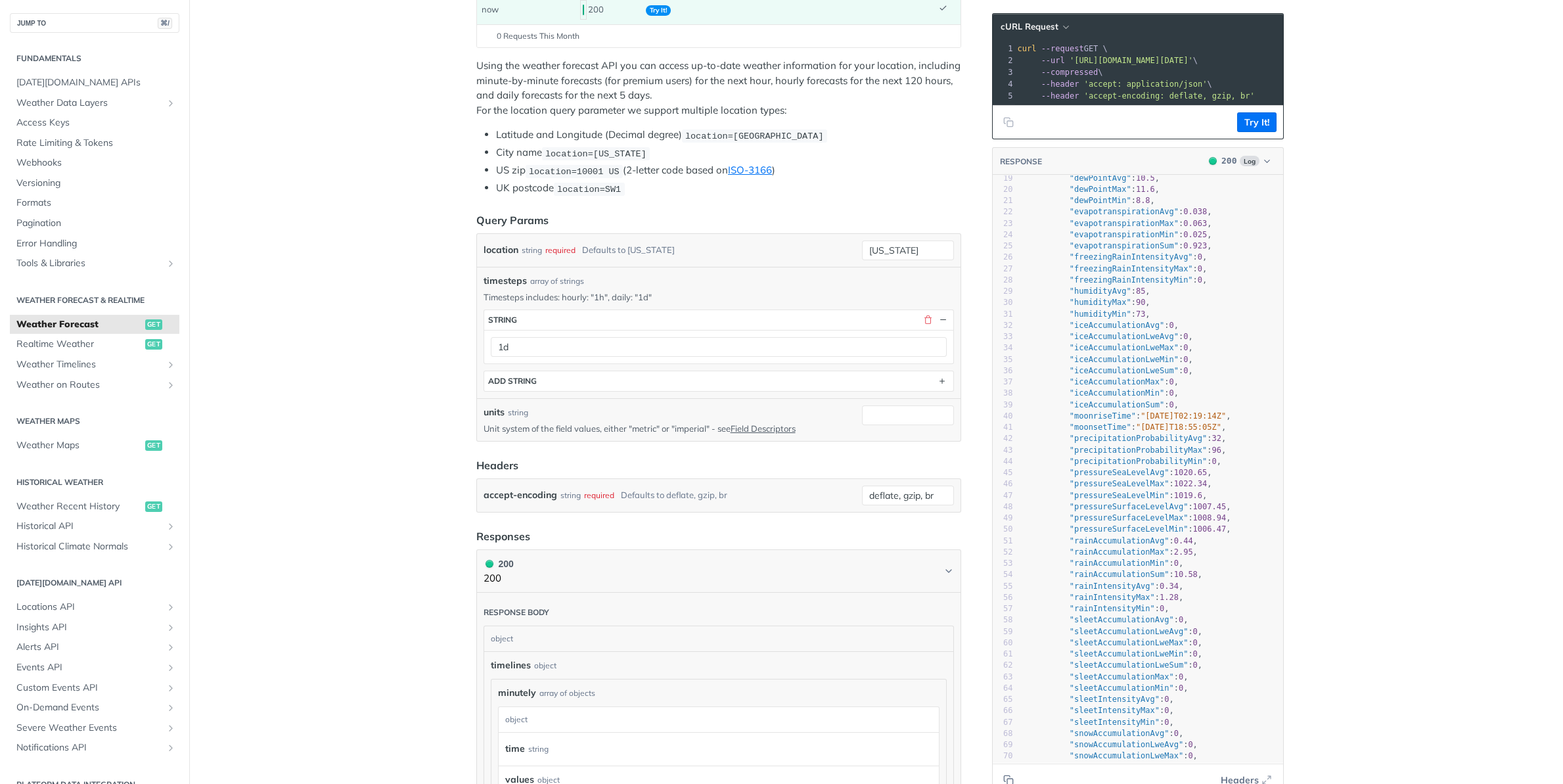
scroll to position [254, 0]
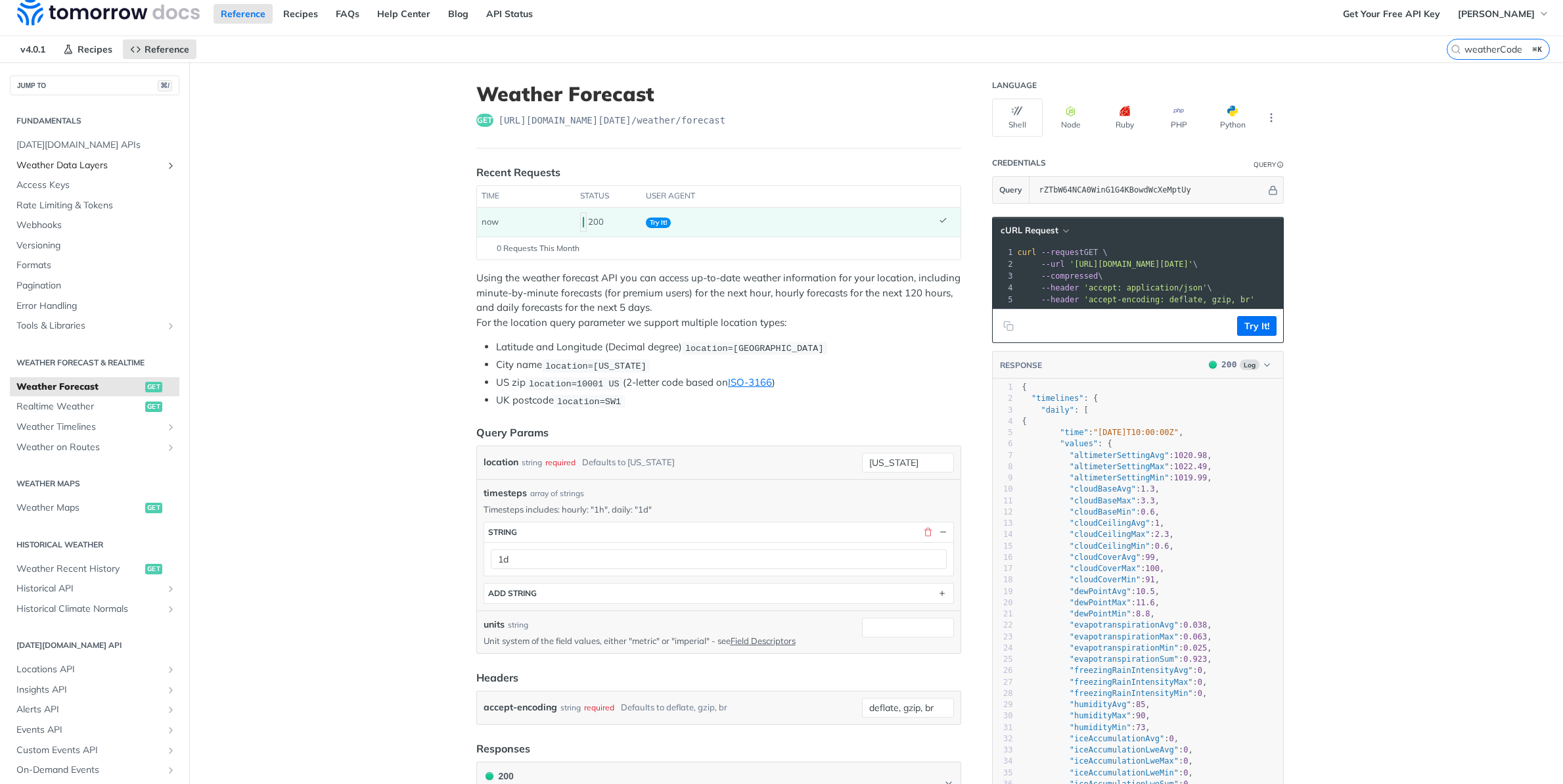
click at [174, 163] on icon "Show subpages for Weather Data Layers" at bounding box center [170, 165] width 11 height 11
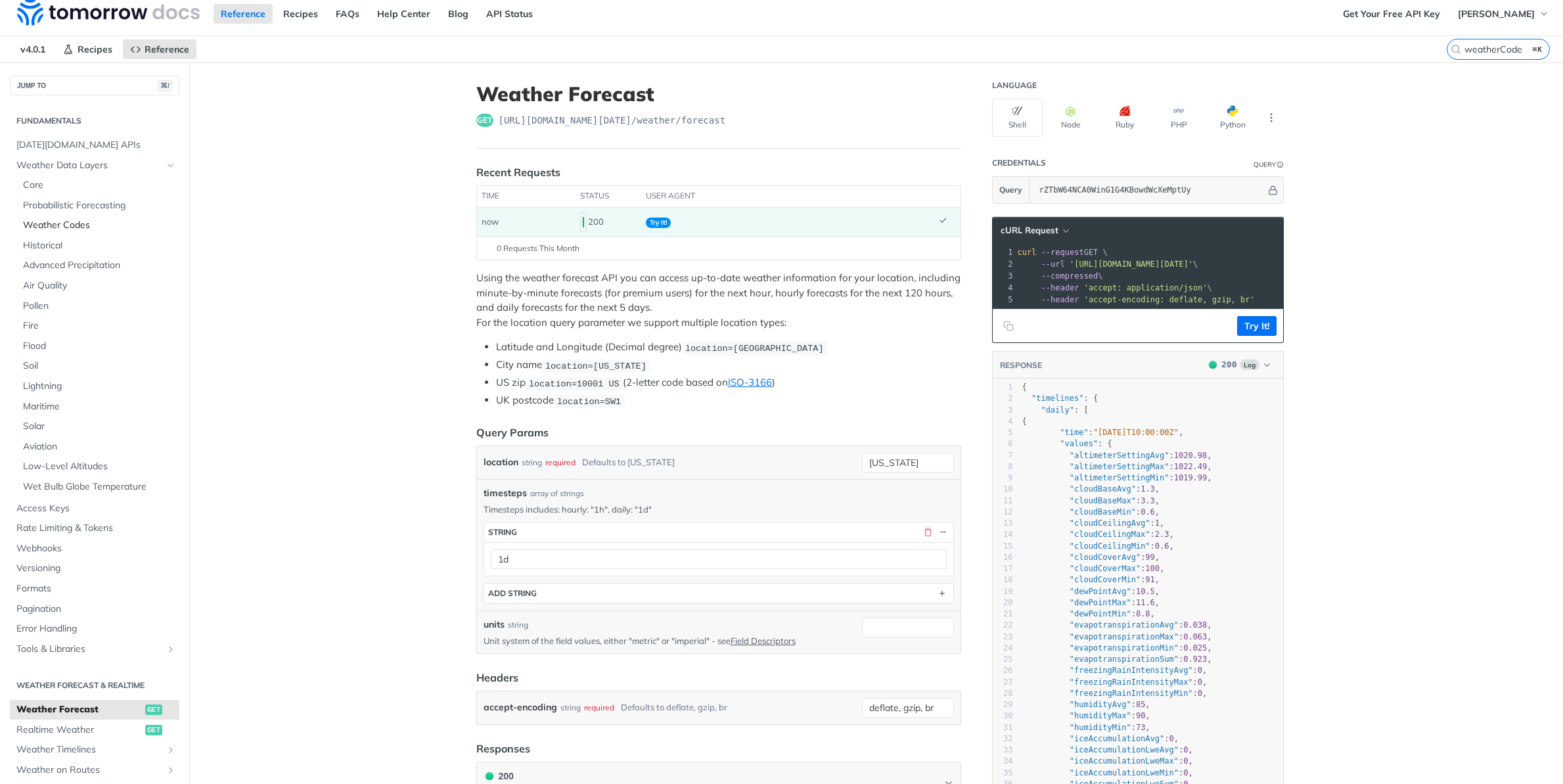
click at [68, 220] on span "Weather Codes" at bounding box center [99, 225] width 154 height 13
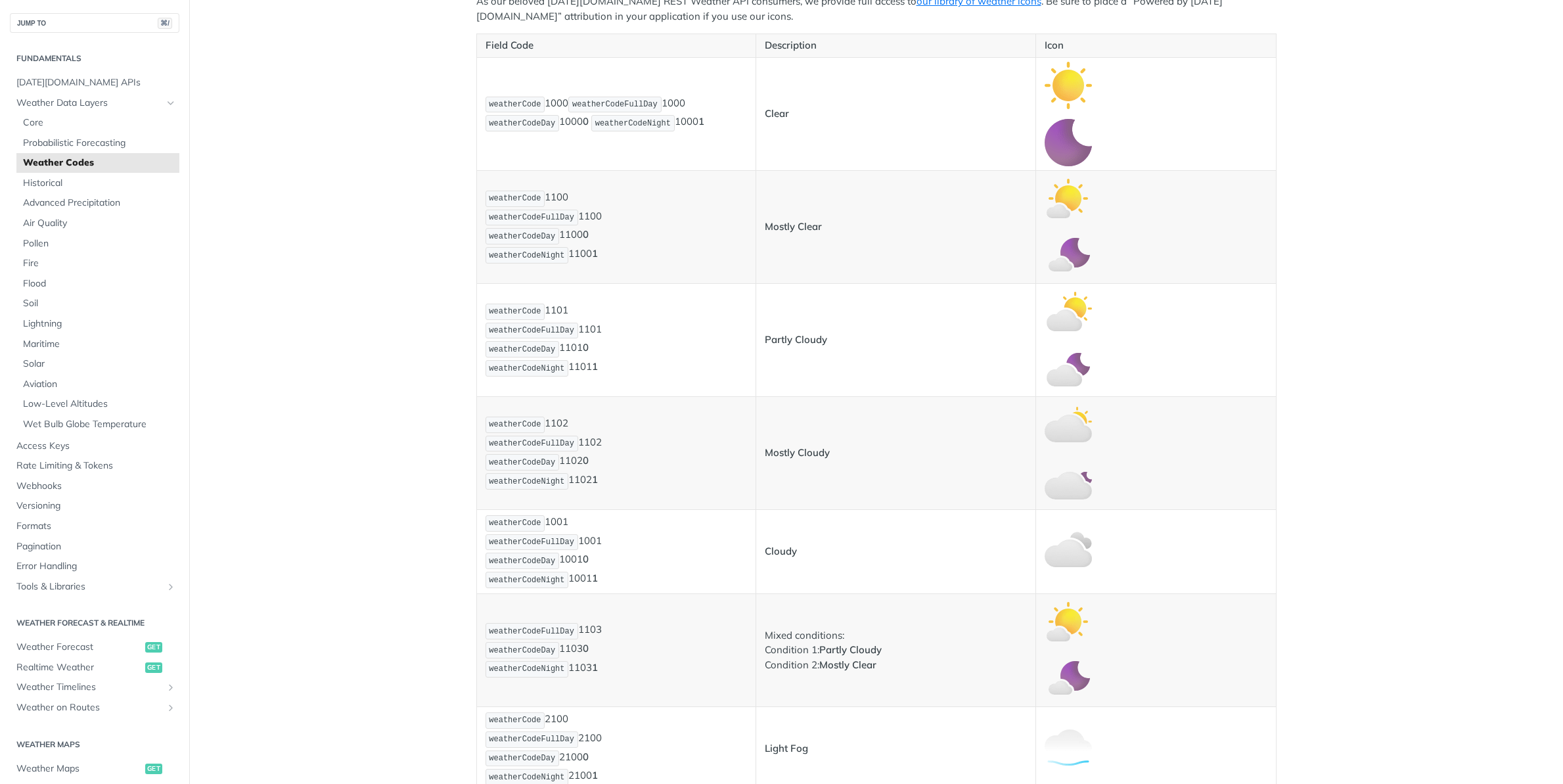
scroll to position [315, 0]
